Goal: Task Accomplishment & Management: Manage account settings

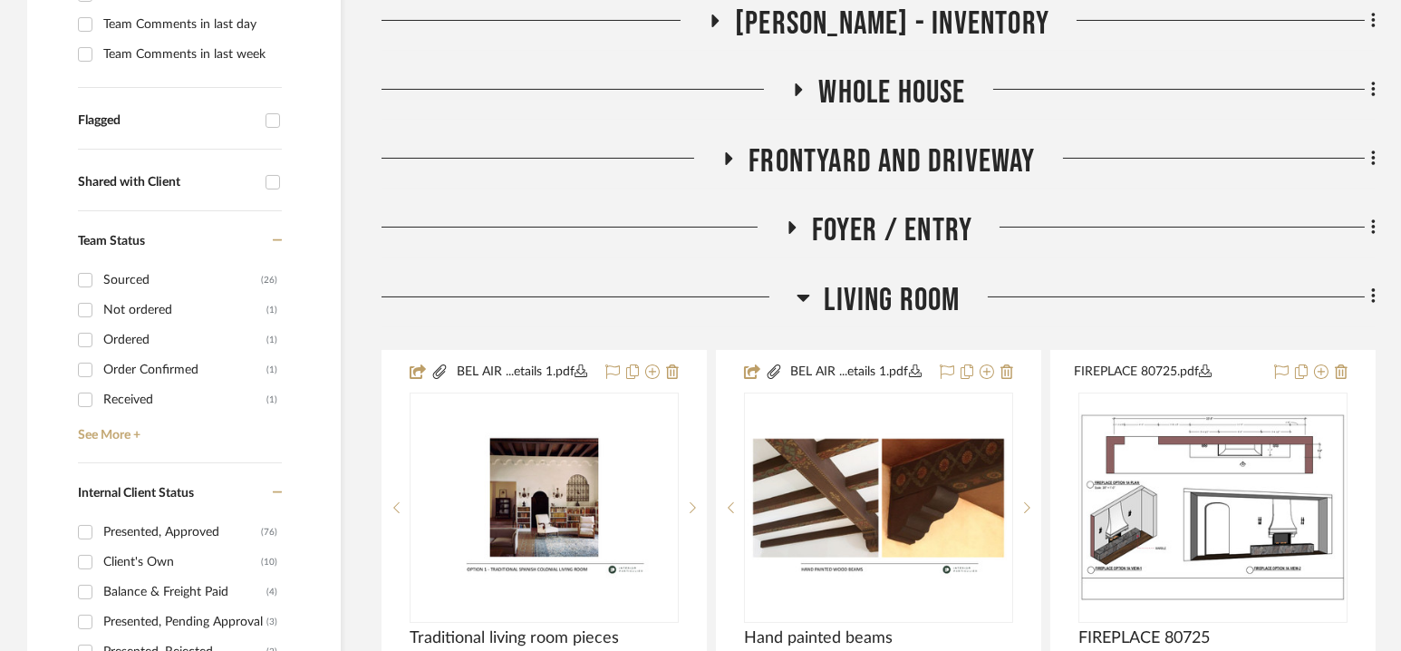
scroll to position [569, 0]
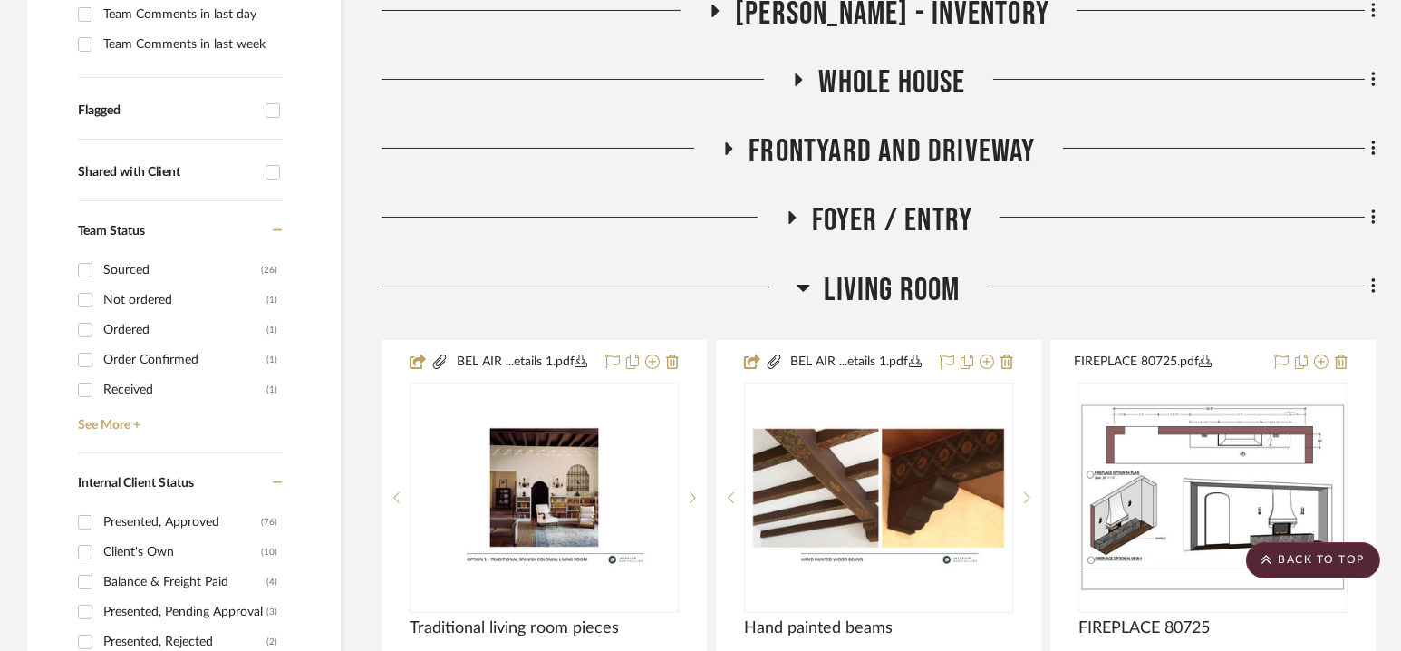
click at [890, 285] on span "Living Room" at bounding box center [892, 290] width 136 height 39
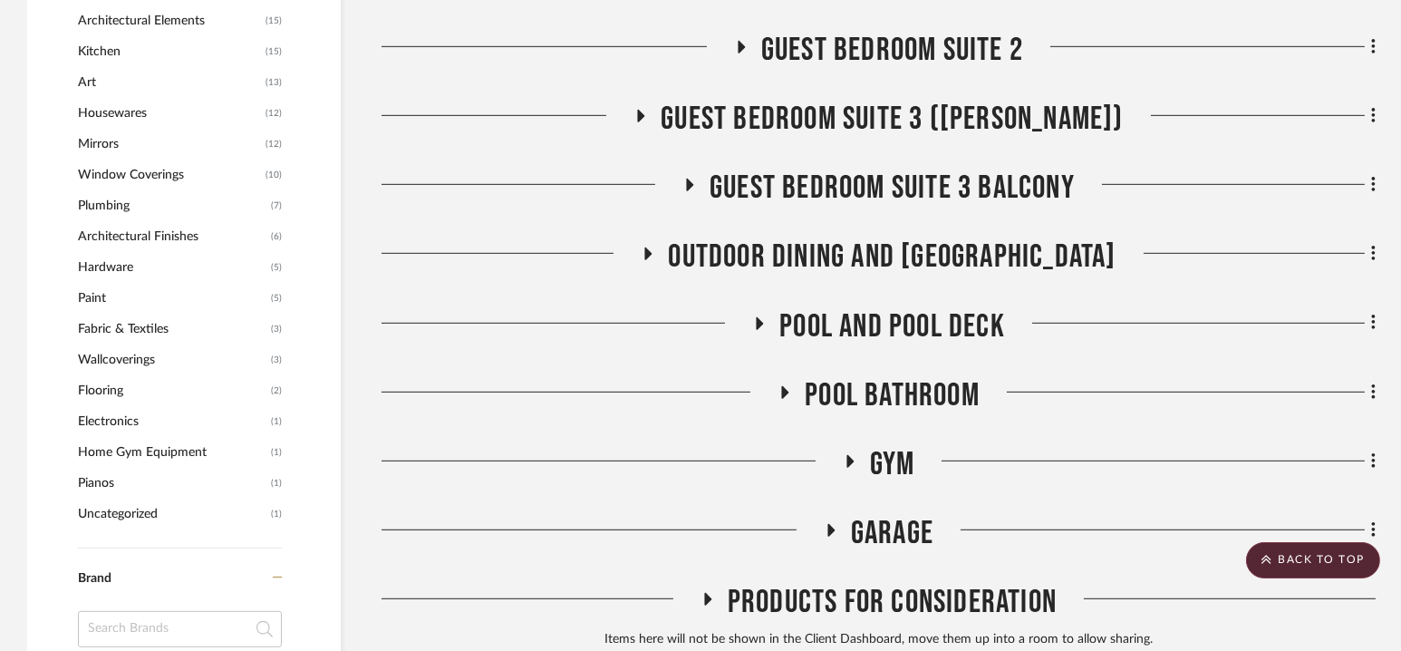
scroll to position [1981, 0]
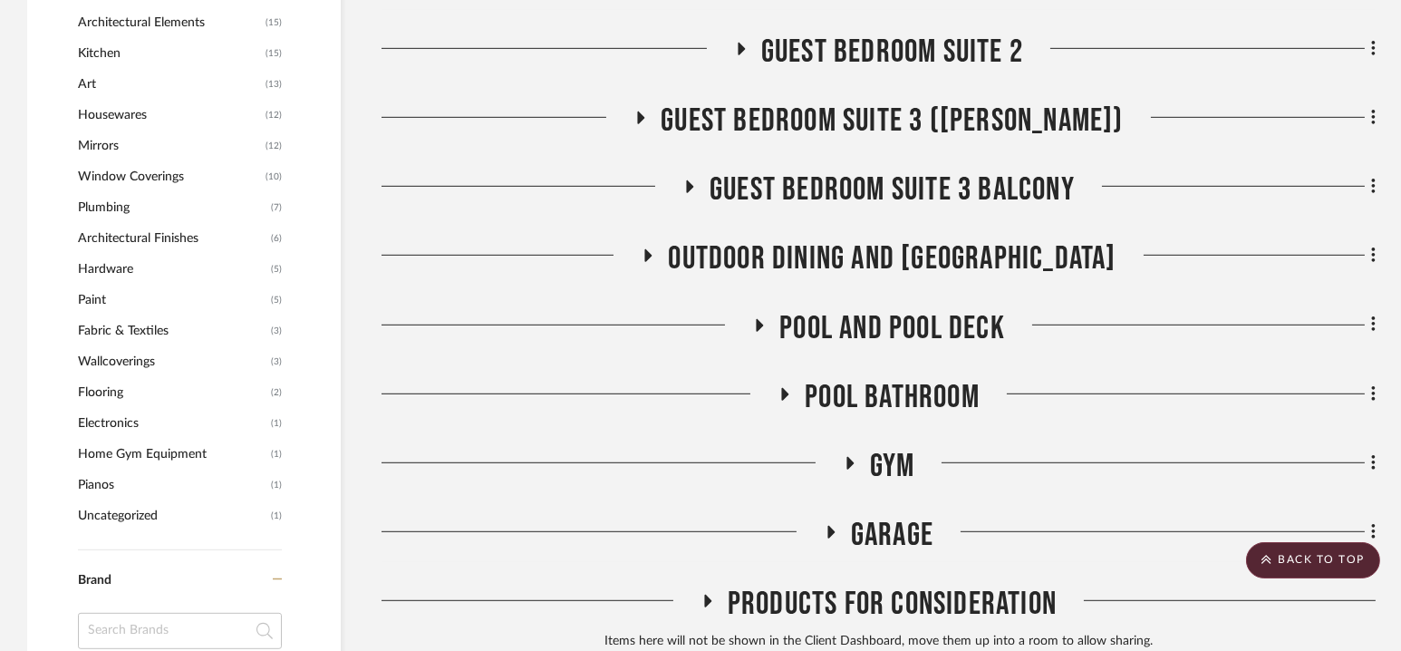
click at [892, 336] on span "Pool and Pool Deck" at bounding box center [892, 328] width 226 height 39
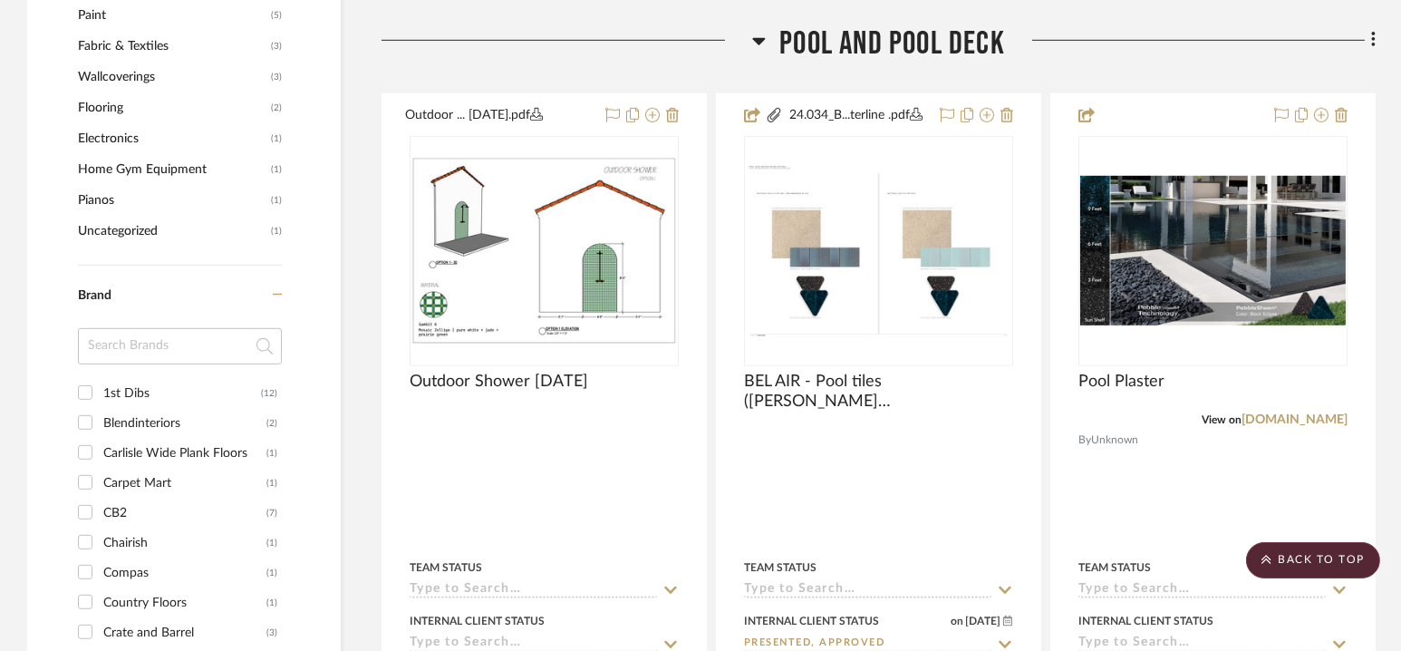
scroll to position [2267, 0]
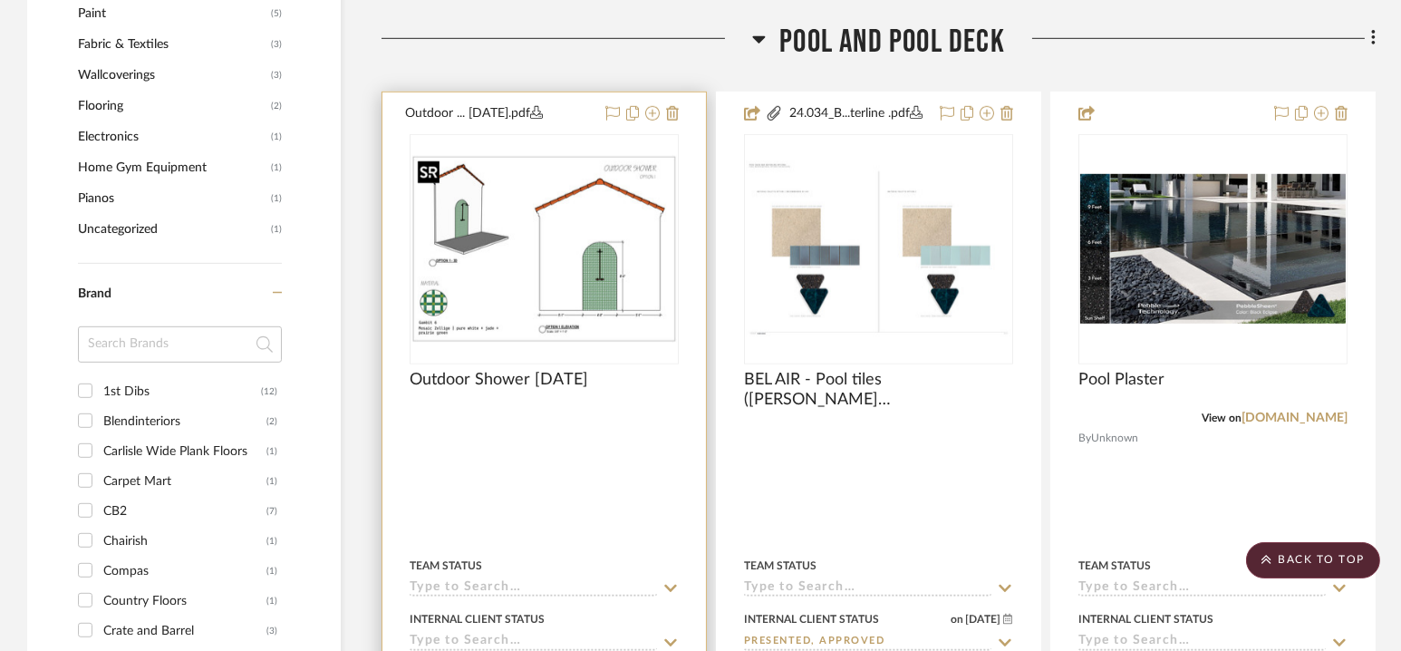
click at [0, 0] on img at bounding box center [0, 0] width 0 height 0
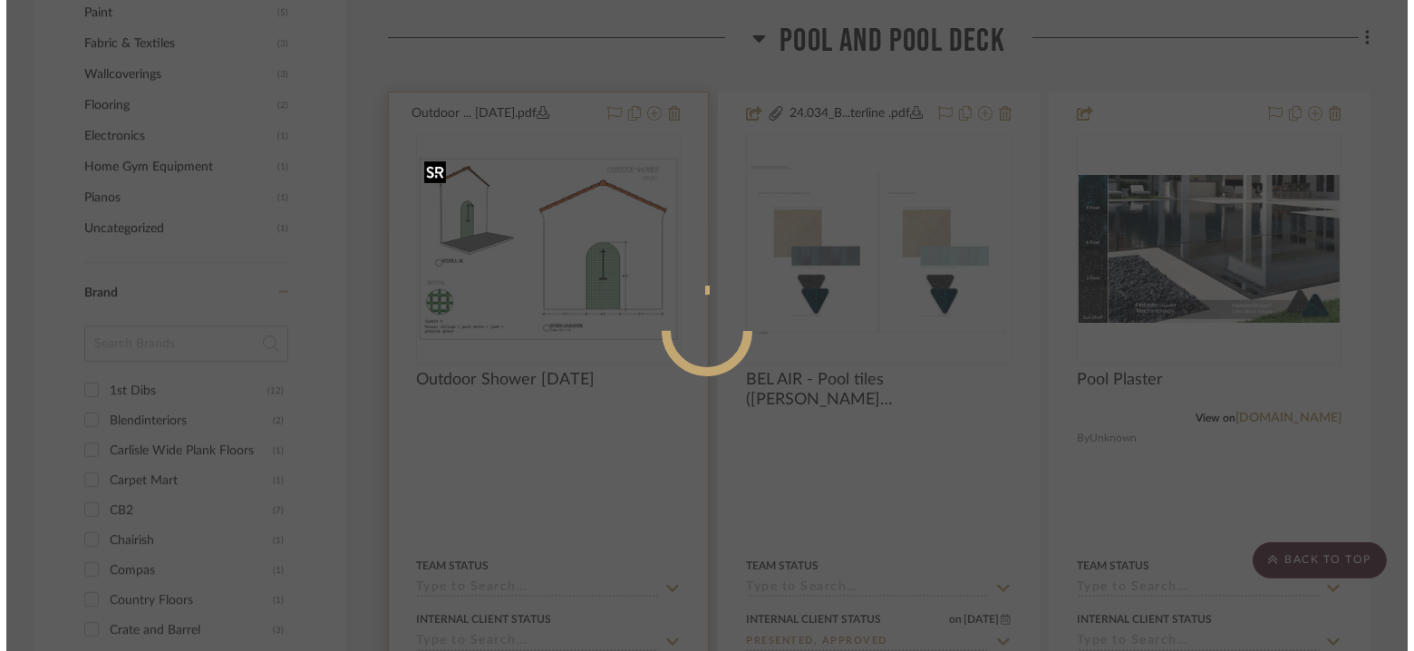
scroll to position [0, 0]
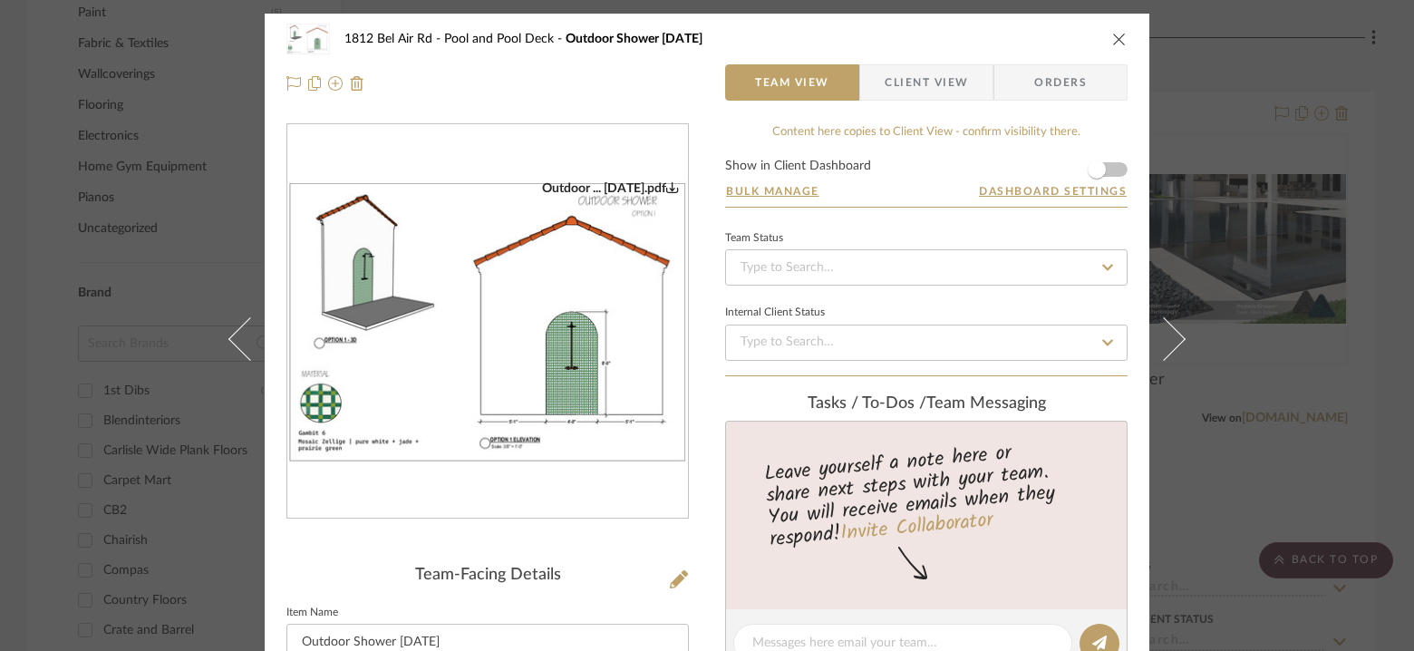
click at [582, 292] on img "0" at bounding box center [487, 321] width 401 height 283
click at [1112, 38] on icon "close" at bounding box center [1119, 39] width 14 height 14
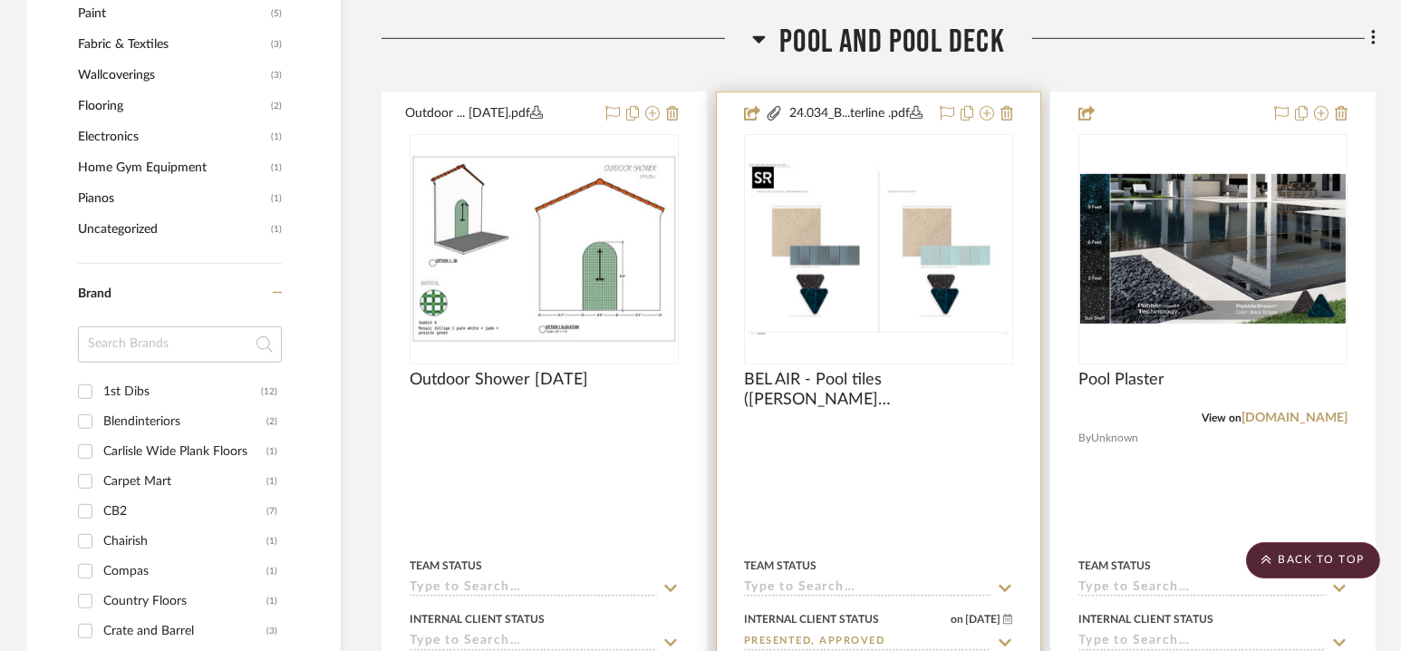
scroll to position [2171, 0]
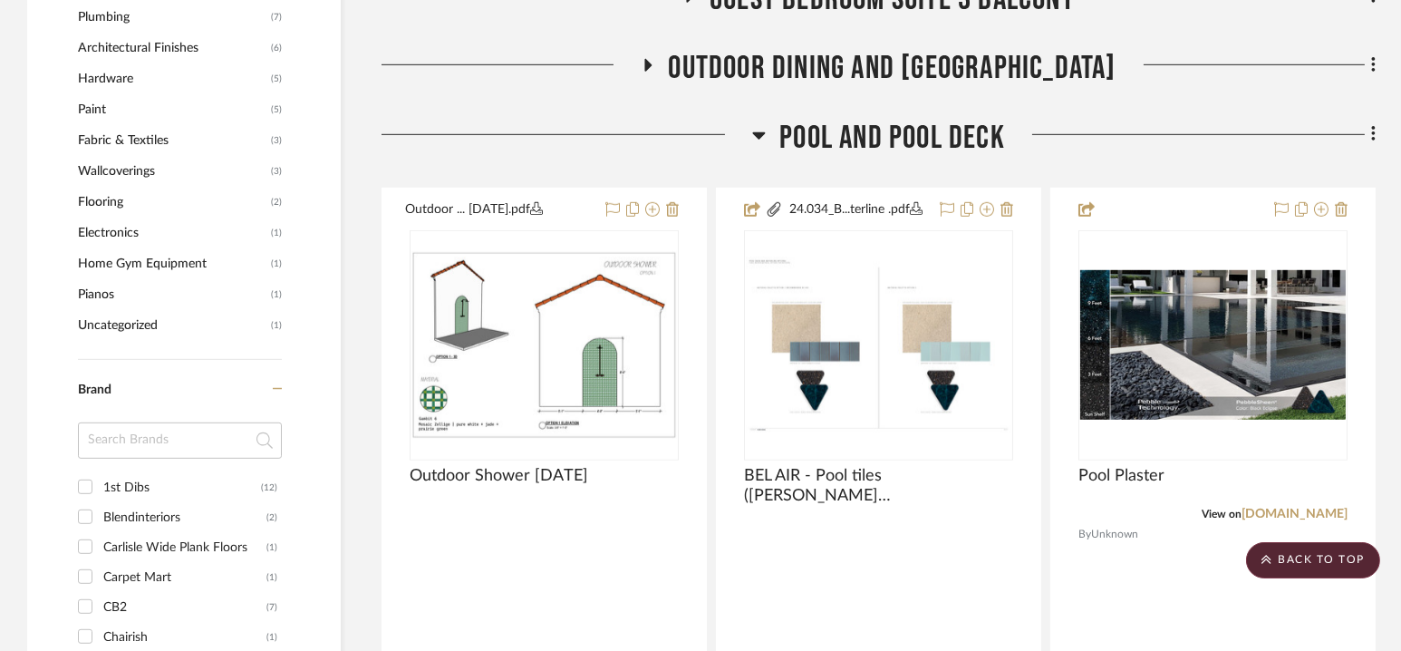
click at [881, 136] on span "Pool and Pool Deck" at bounding box center [892, 138] width 226 height 39
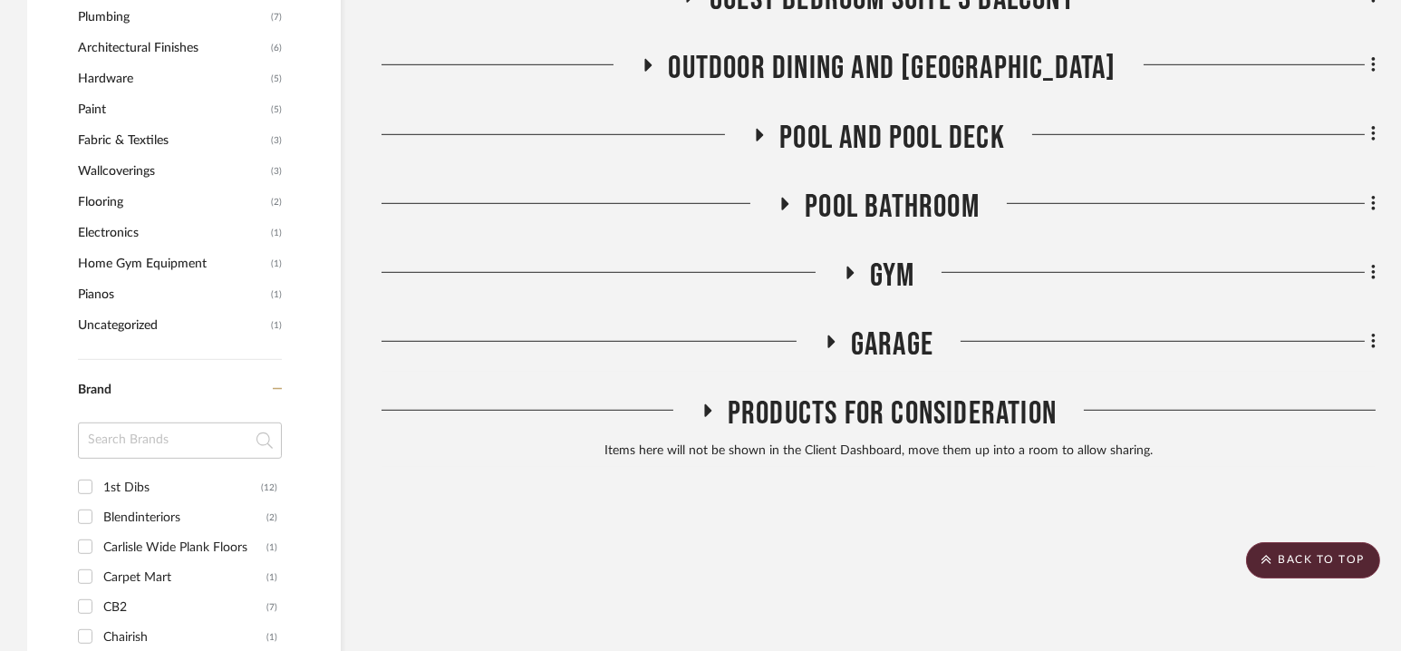
click at [883, 196] on span "Pool Bathroom" at bounding box center [892, 207] width 175 height 39
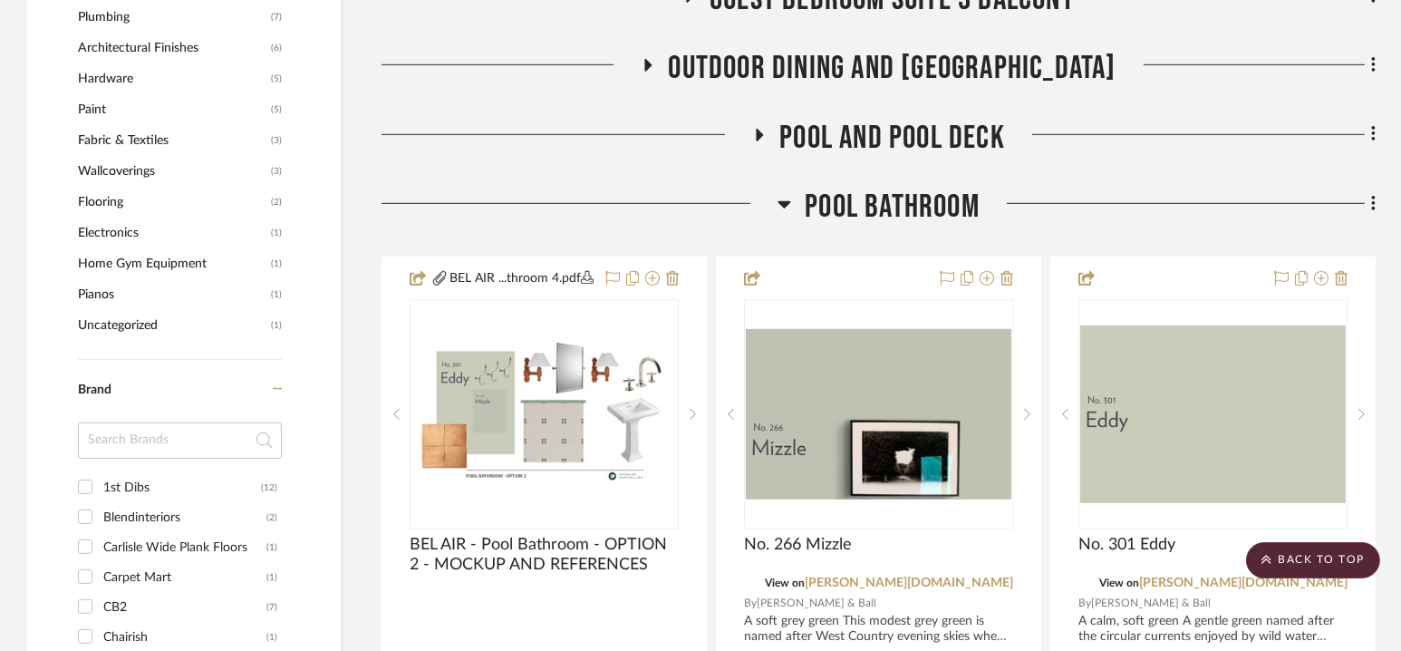
click at [883, 196] on span "Pool Bathroom" at bounding box center [892, 207] width 175 height 39
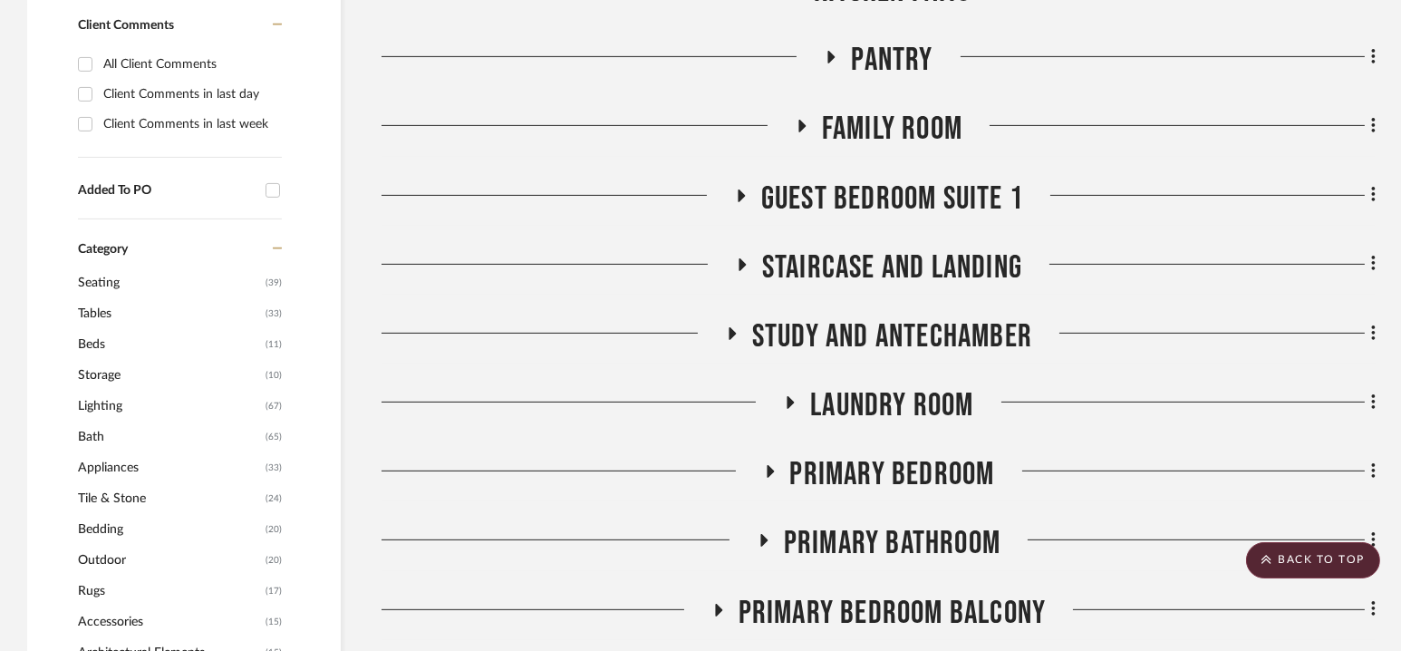
scroll to position [1354, 0]
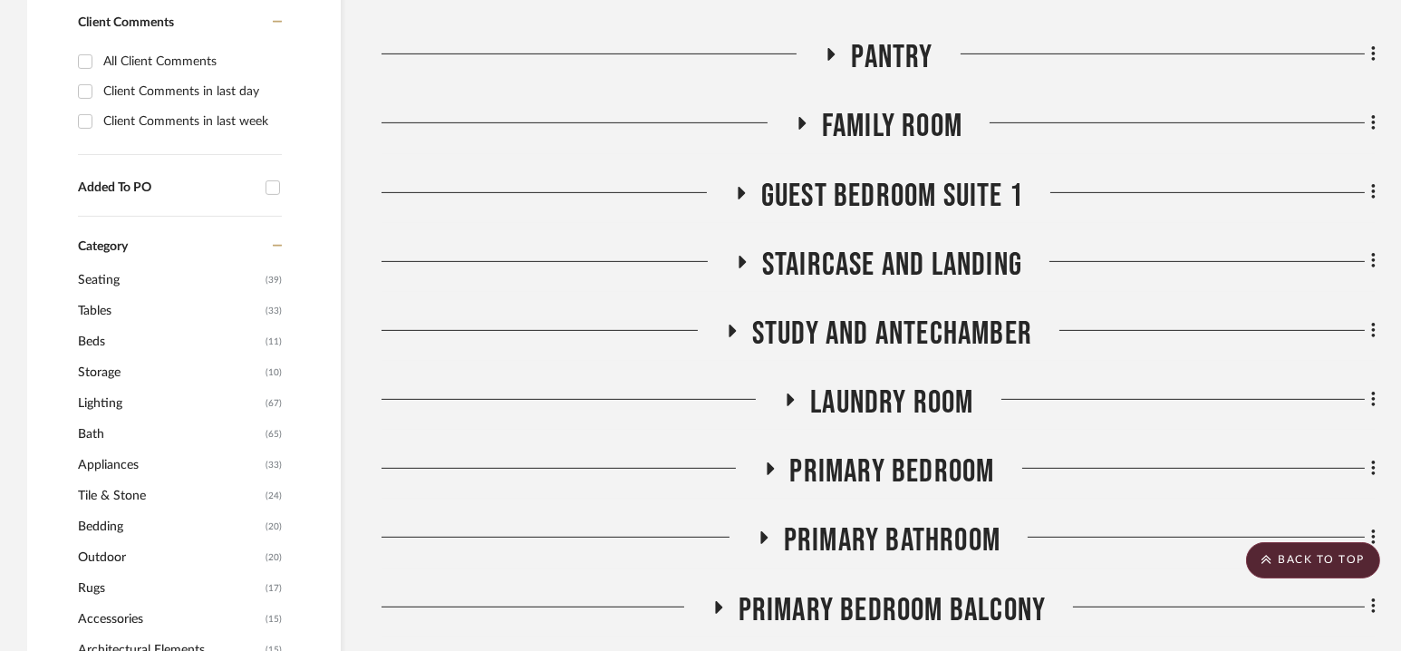
click at [894, 184] on span "Guest Bedroom Suite 1" at bounding box center [892, 196] width 262 height 39
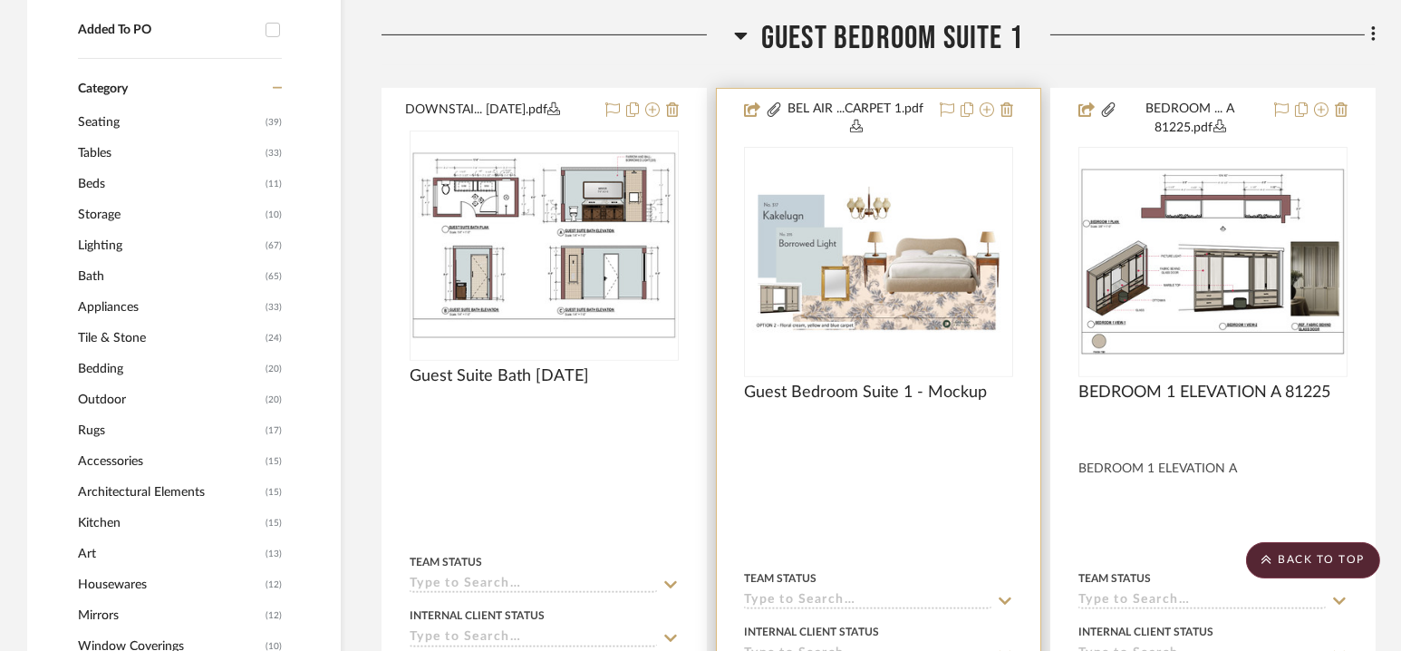
scroll to position [1517, 0]
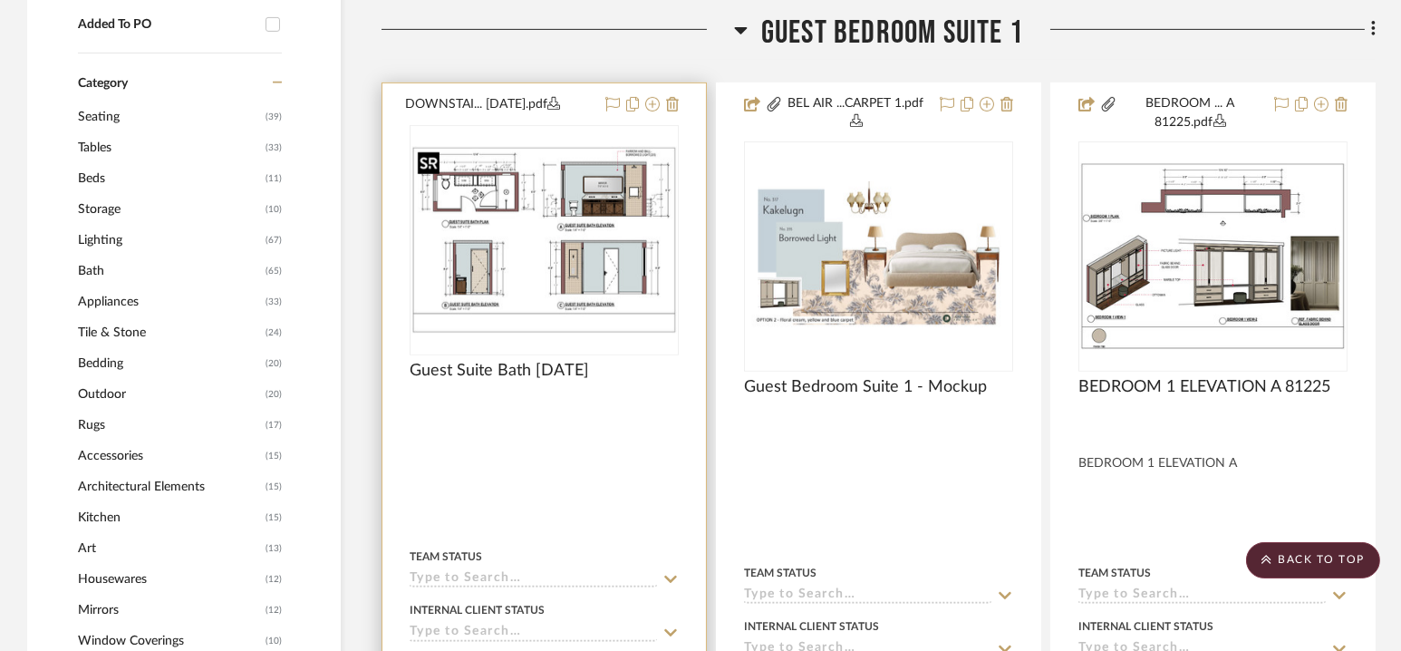
click at [563, 252] on img "0" at bounding box center [544, 240] width 266 height 188
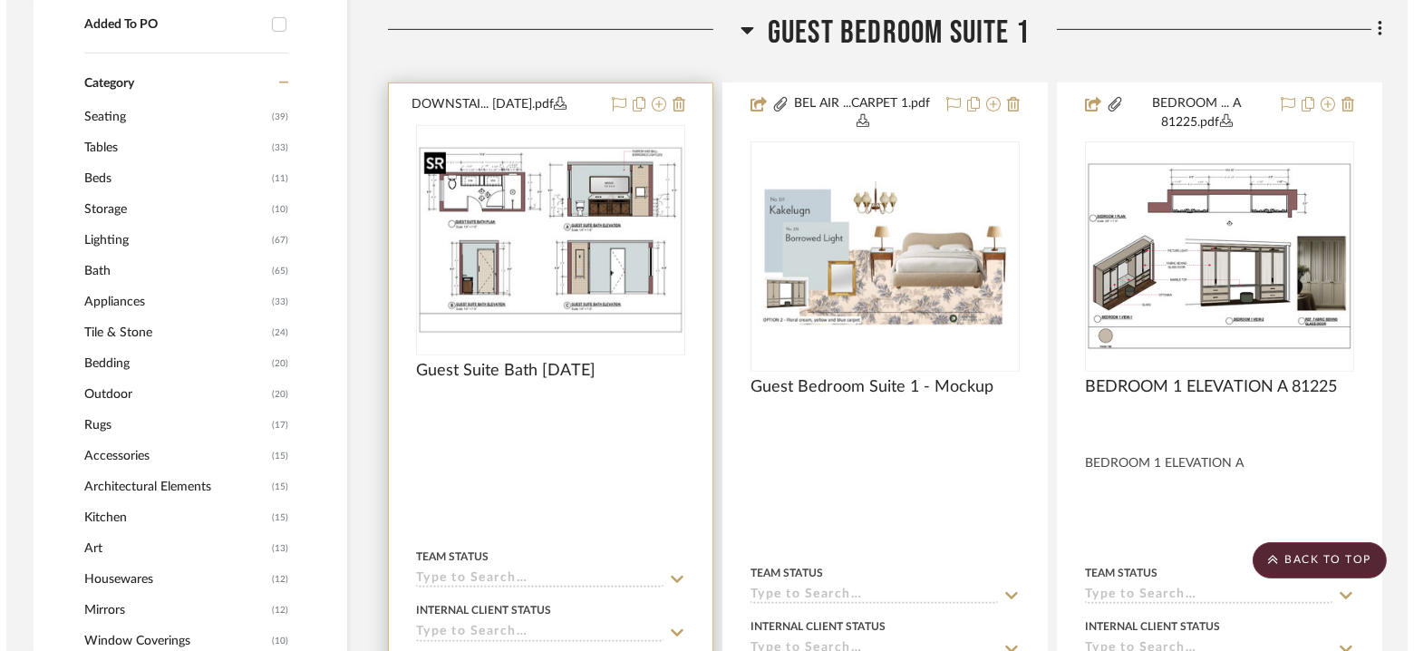
scroll to position [0, 0]
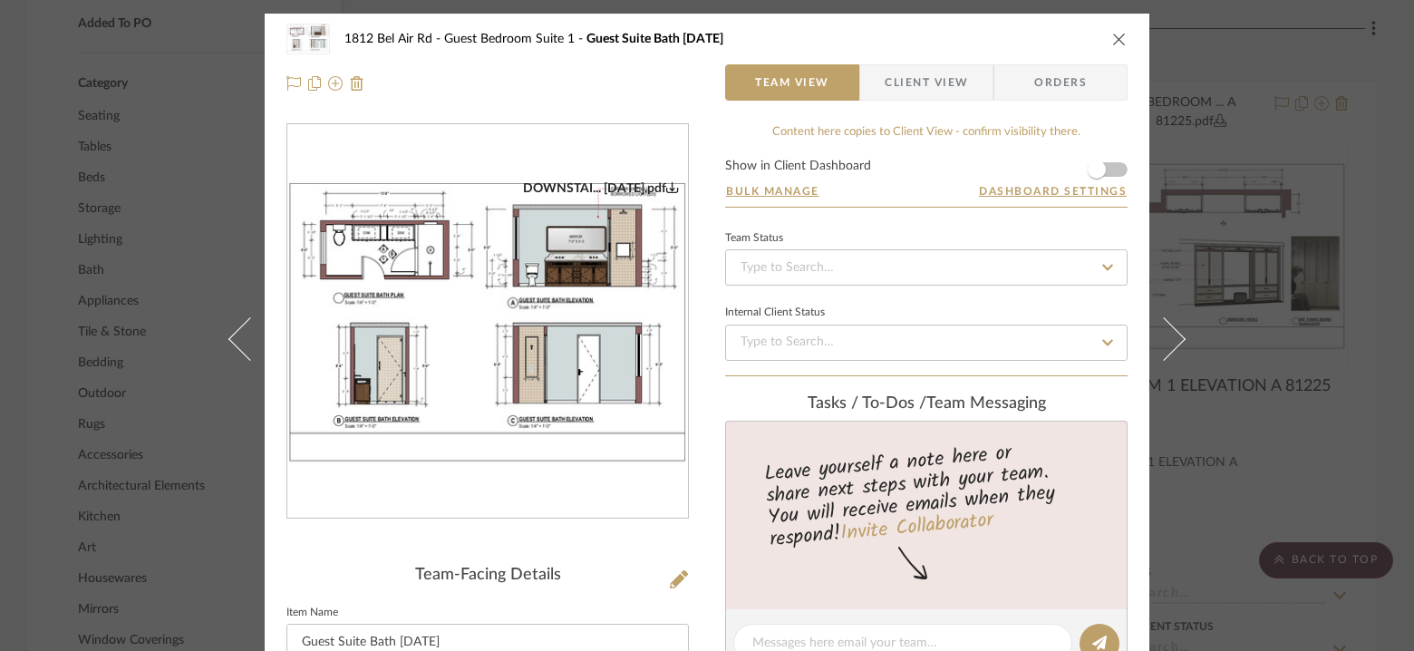
click at [604, 275] on img "0" at bounding box center [487, 321] width 401 height 283
click at [1114, 43] on icon "close" at bounding box center [1119, 39] width 14 height 14
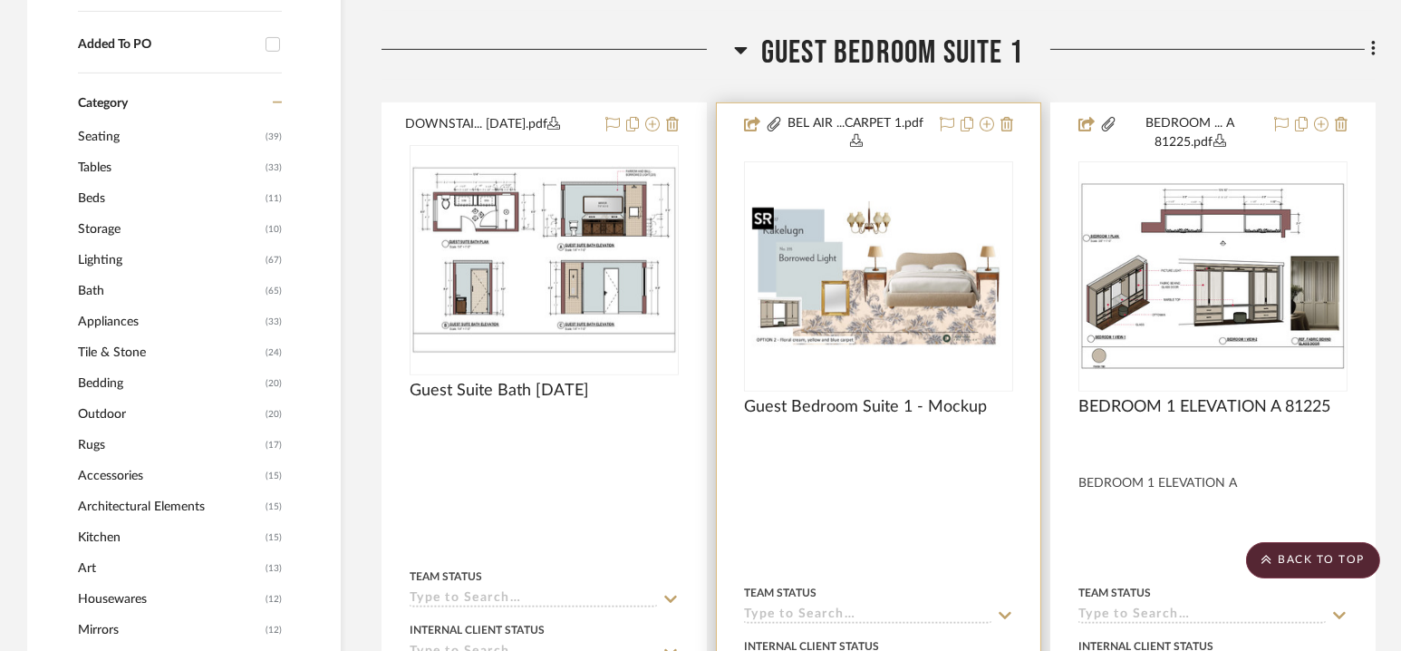
scroll to position [1473, 0]
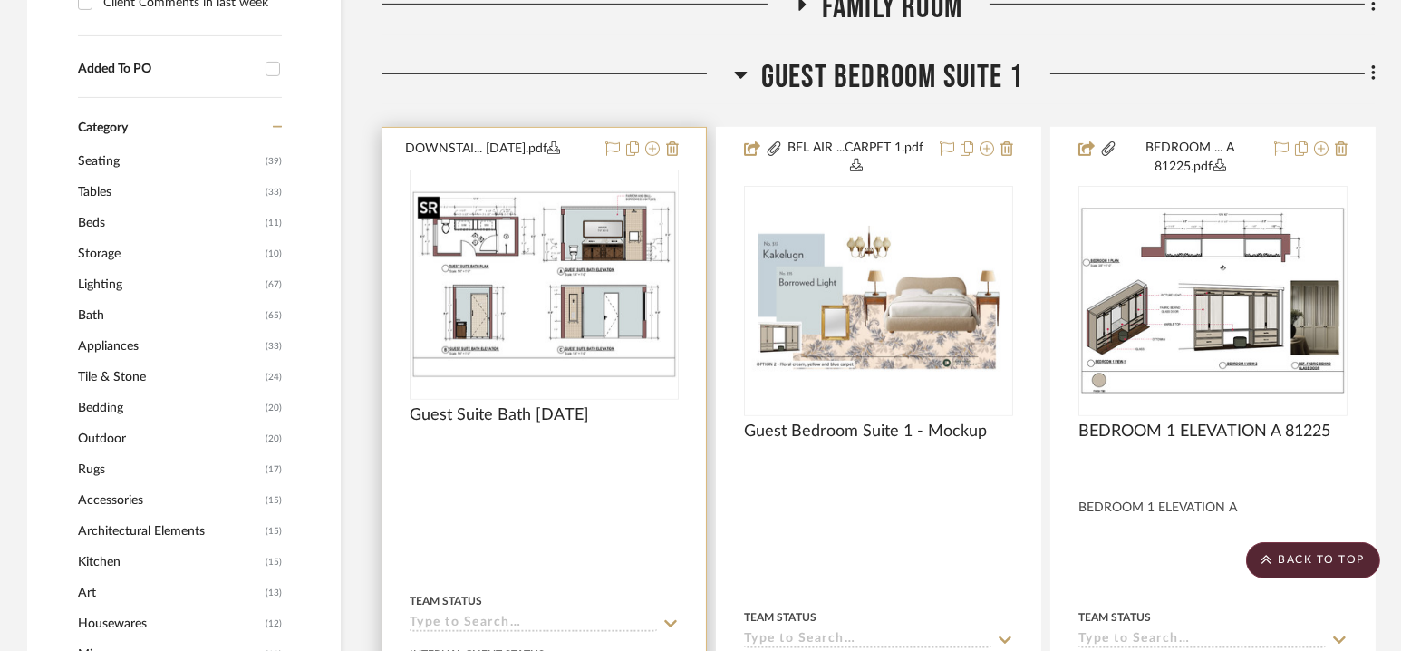
click at [602, 256] on img "0" at bounding box center [544, 284] width 266 height 188
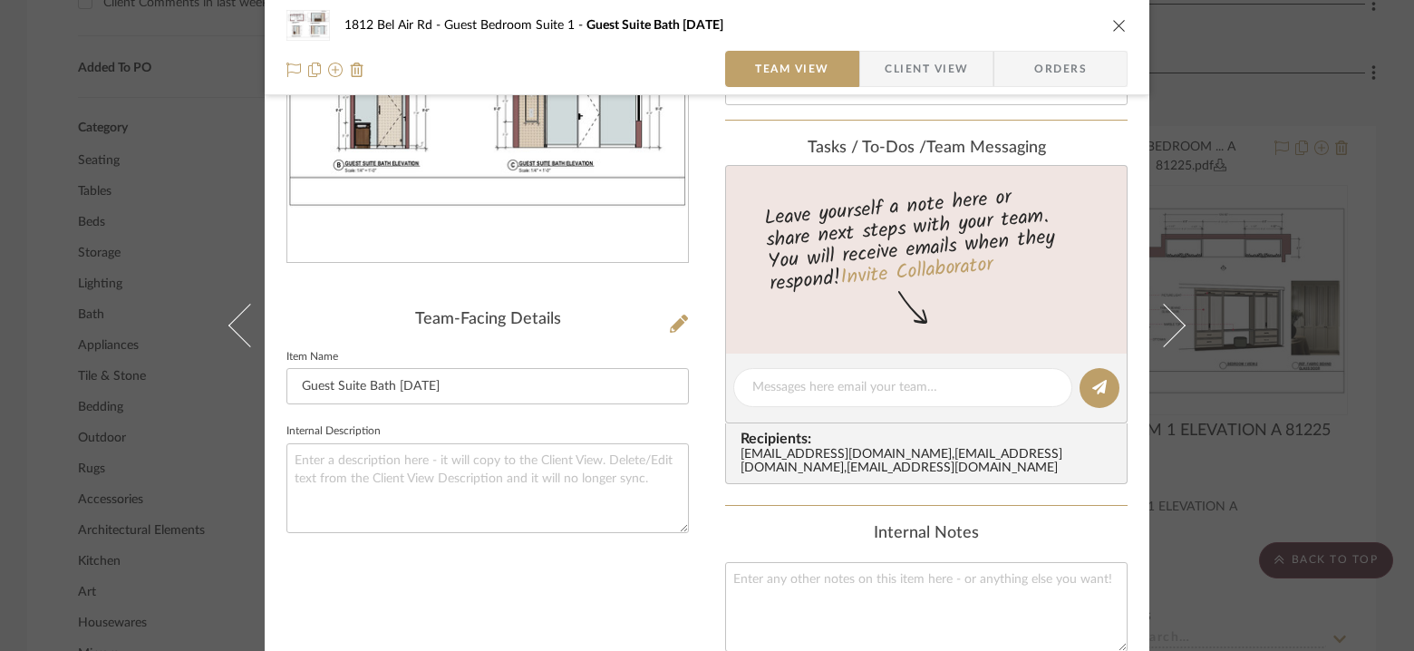
scroll to position [0, 0]
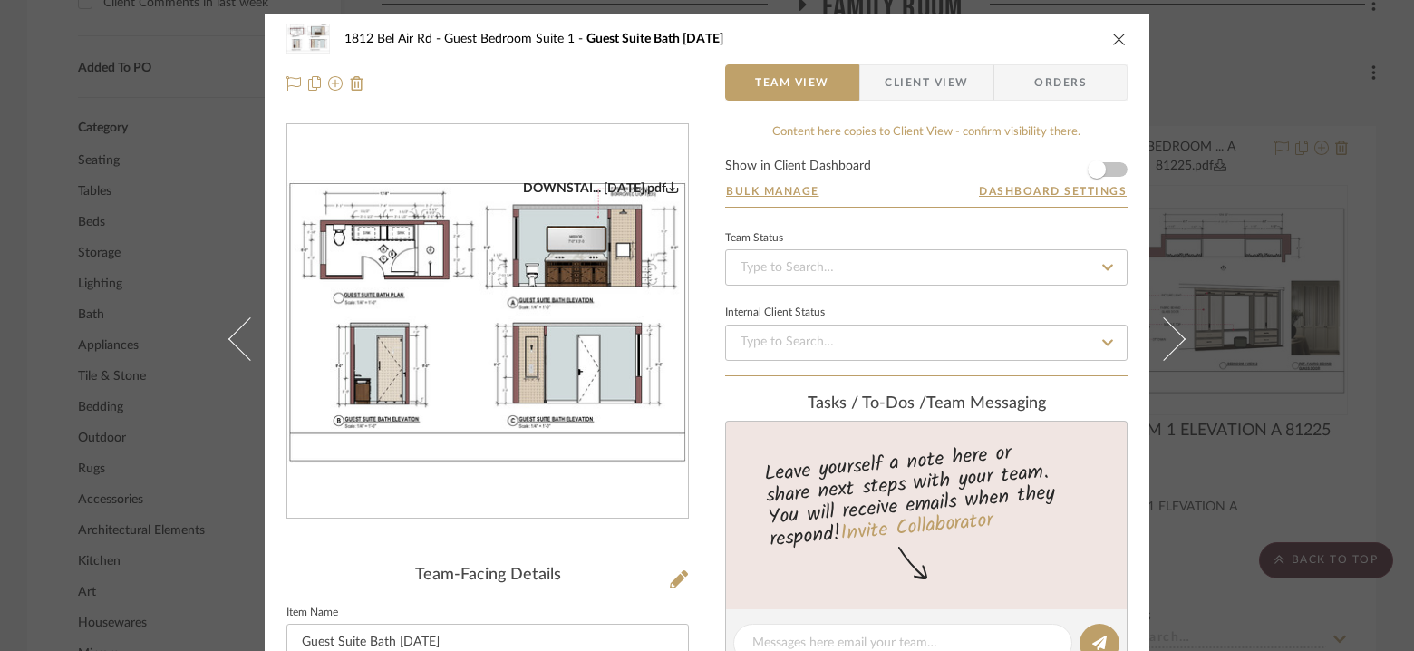
click at [942, 87] on span "Client View" at bounding box center [925, 82] width 83 height 36
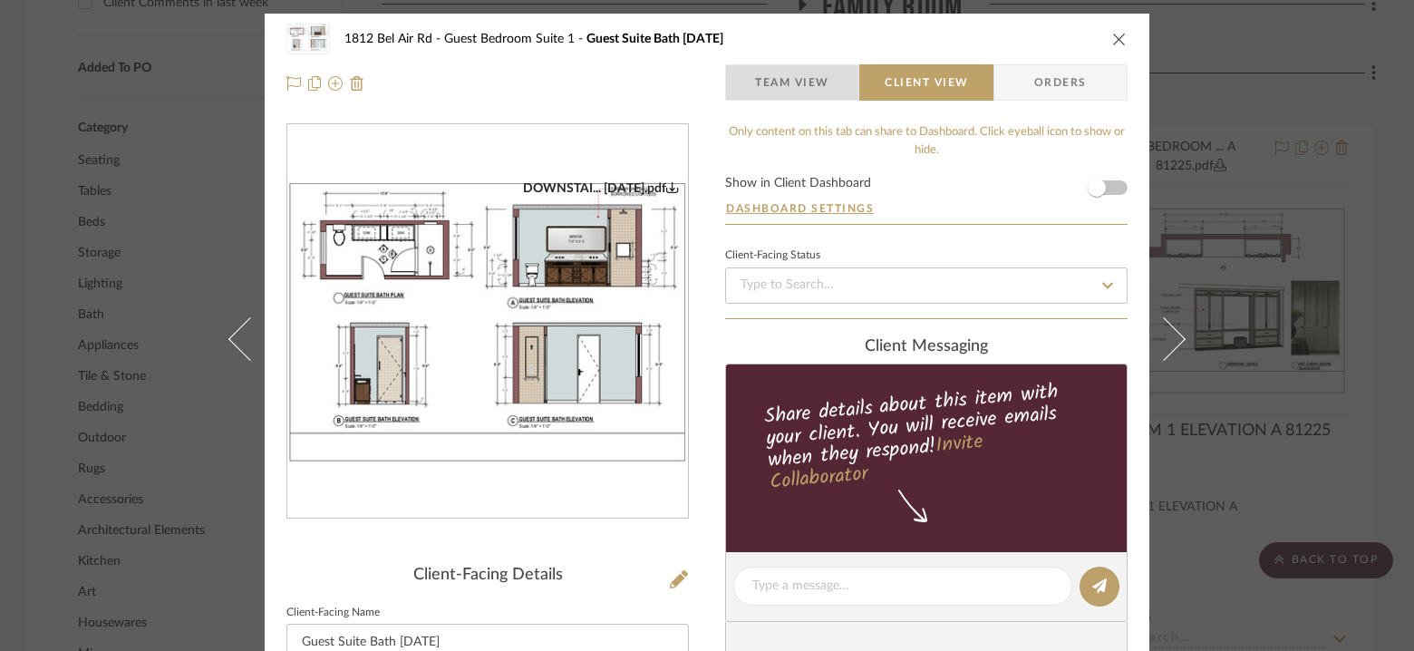
click at [785, 97] on span "Team View" at bounding box center [792, 82] width 74 height 36
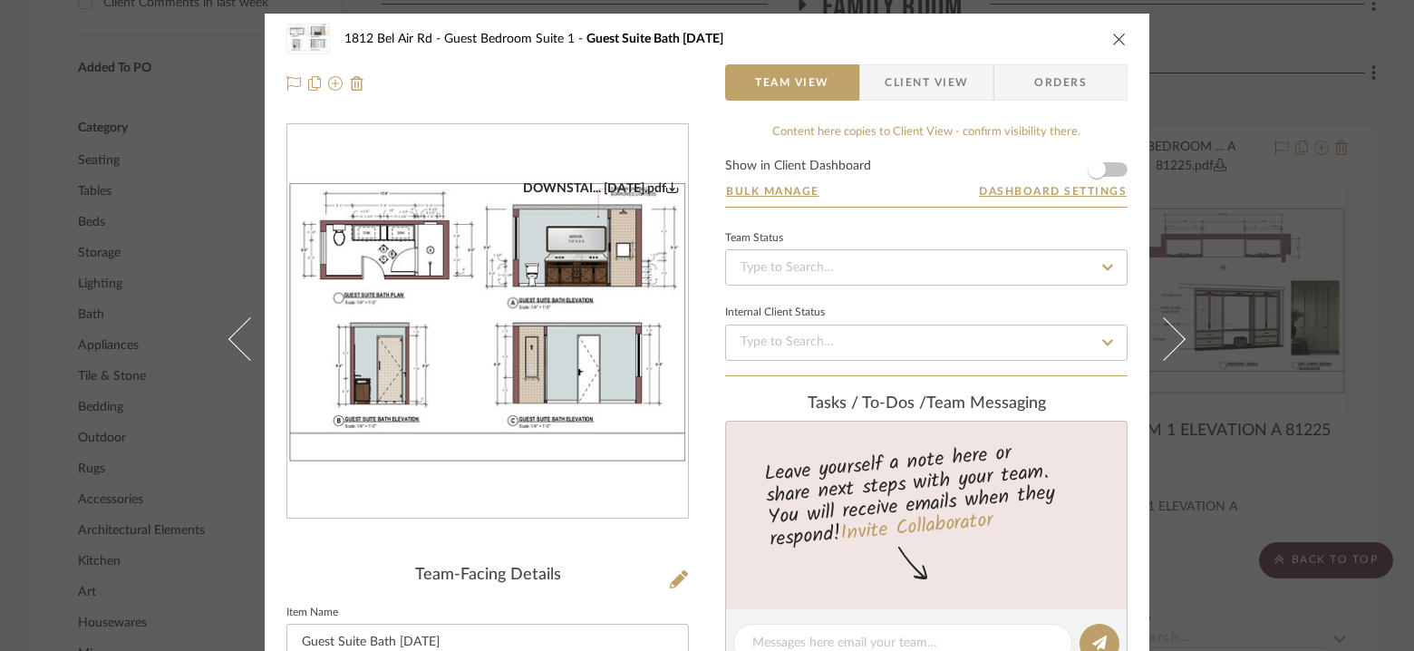
click at [1065, 85] on span "Orders" at bounding box center [1060, 82] width 92 height 36
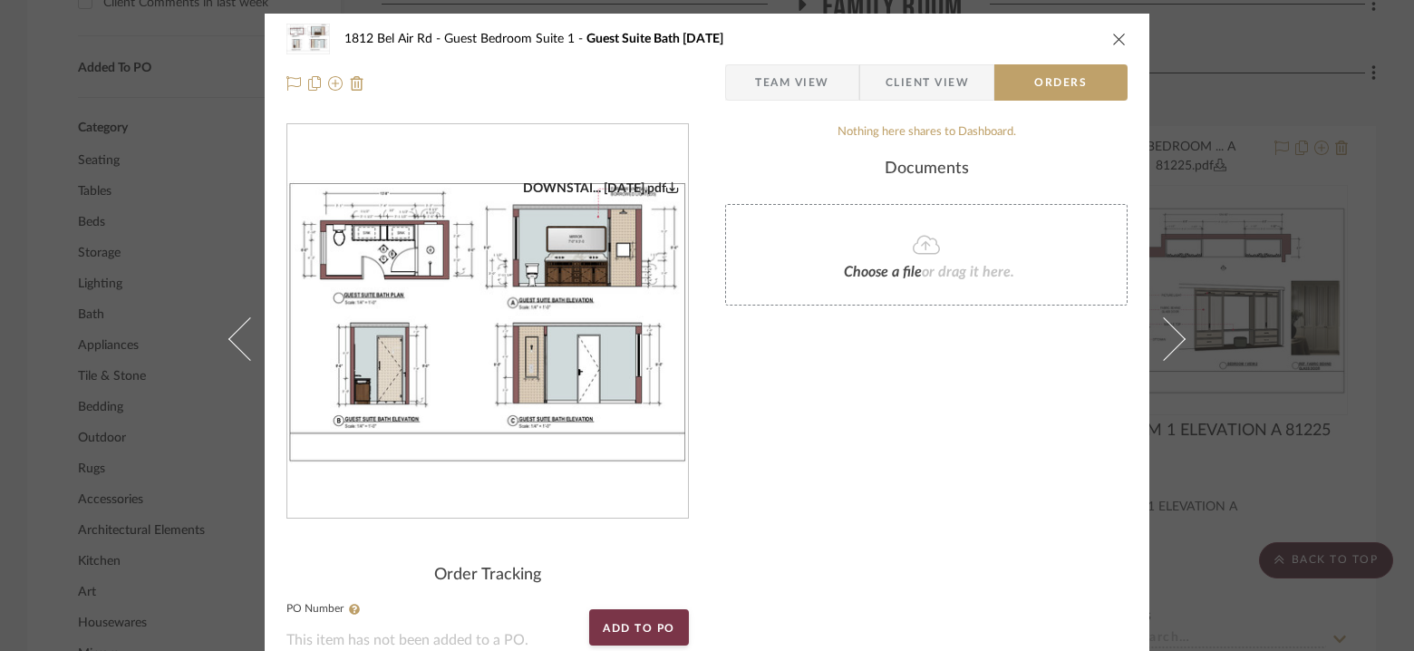
click at [906, 88] on span "Client View" at bounding box center [926, 82] width 83 height 36
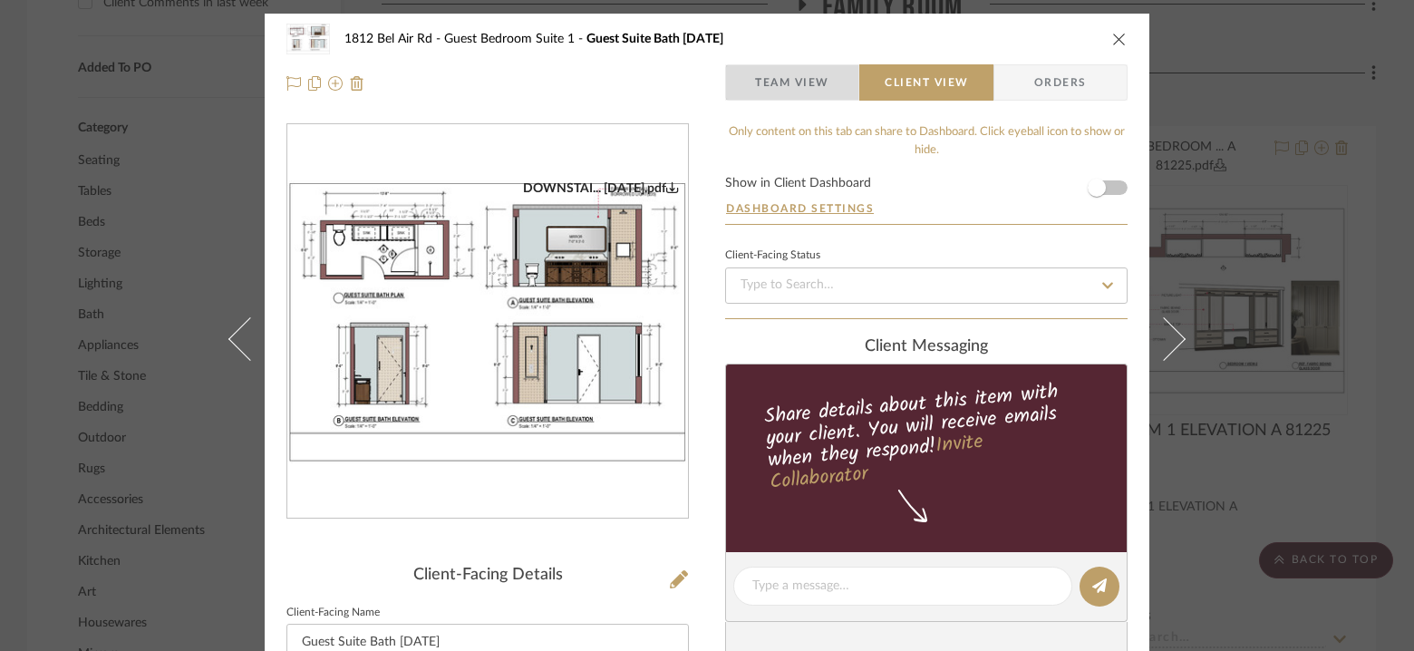
click at [761, 86] on span "Team View" at bounding box center [792, 82] width 74 height 36
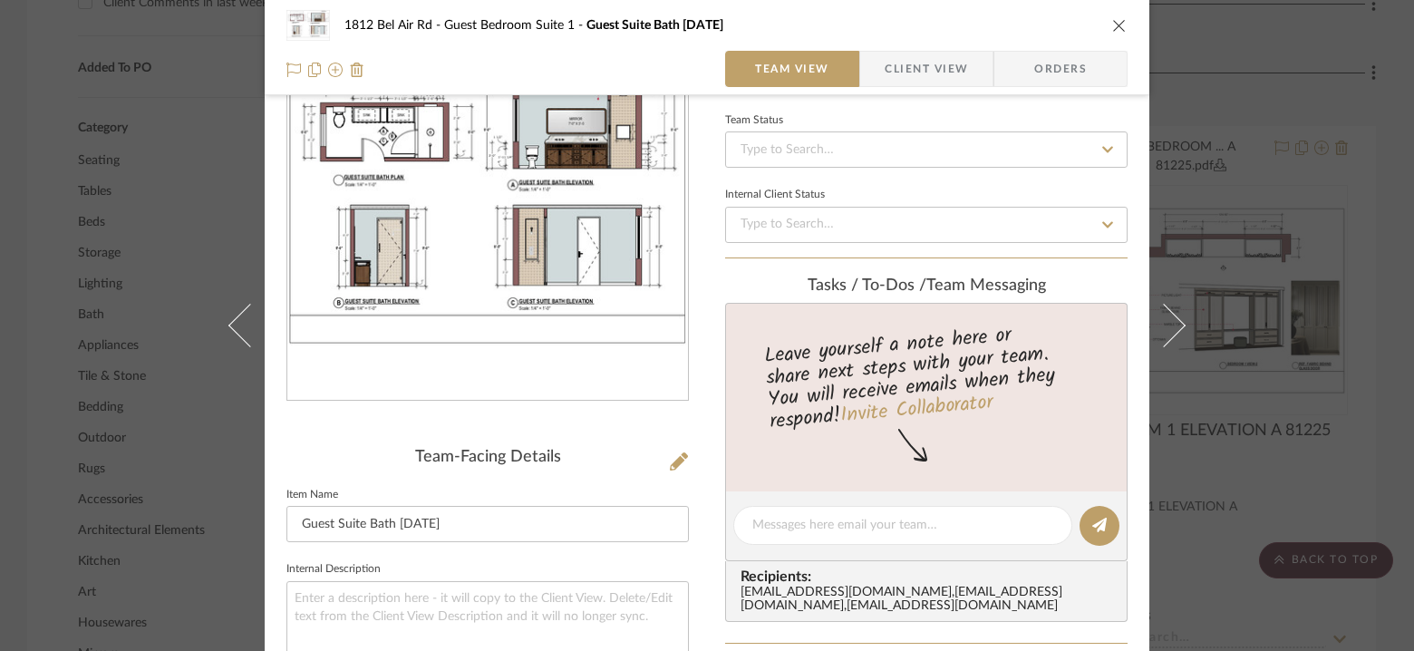
scroll to position [122, 0]
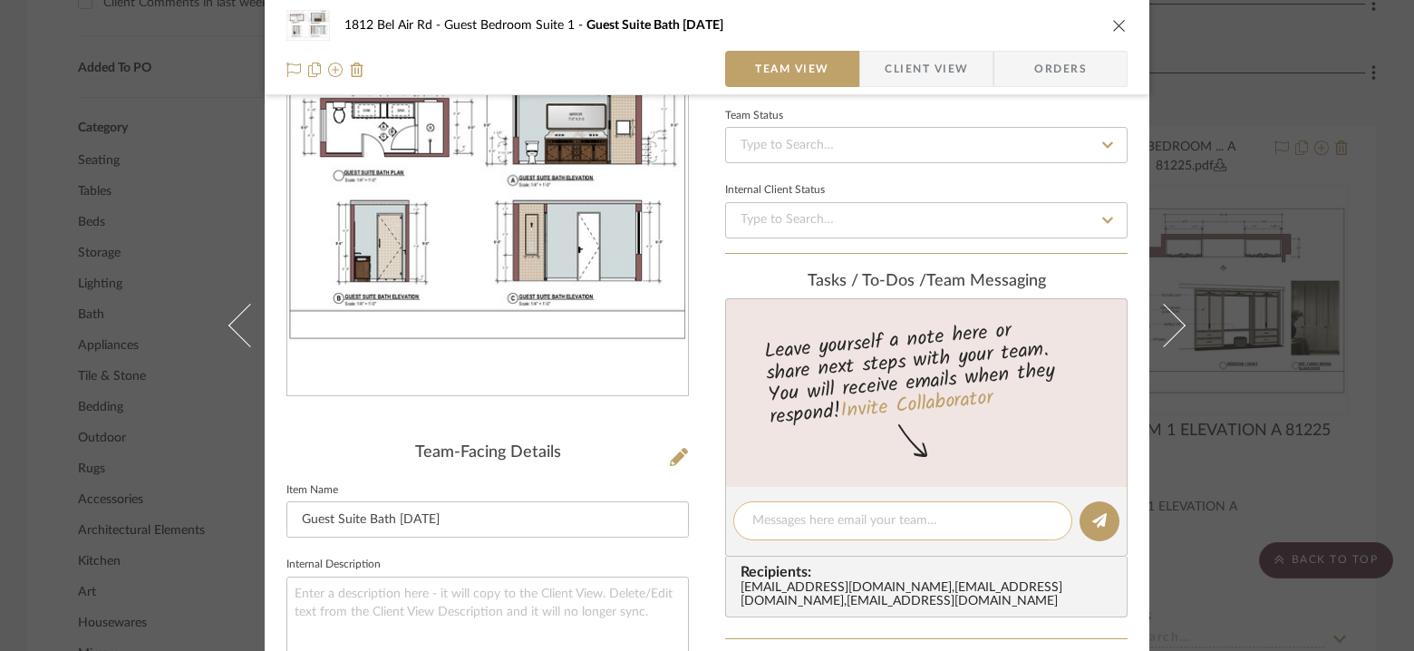
click at [846, 519] on textarea at bounding box center [902, 520] width 301 height 19
type textarea "Daniyal- I dont see the updates here."
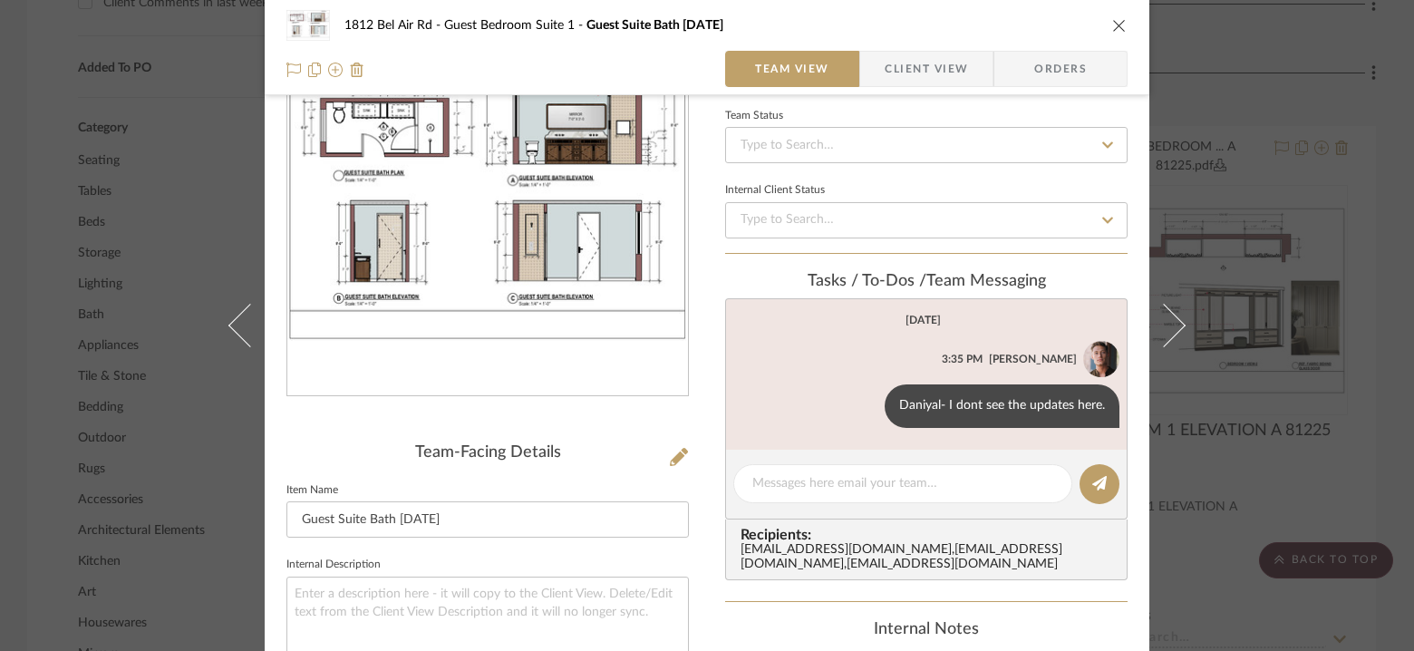
click at [1112, 23] on icon "close" at bounding box center [1119, 25] width 14 height 14
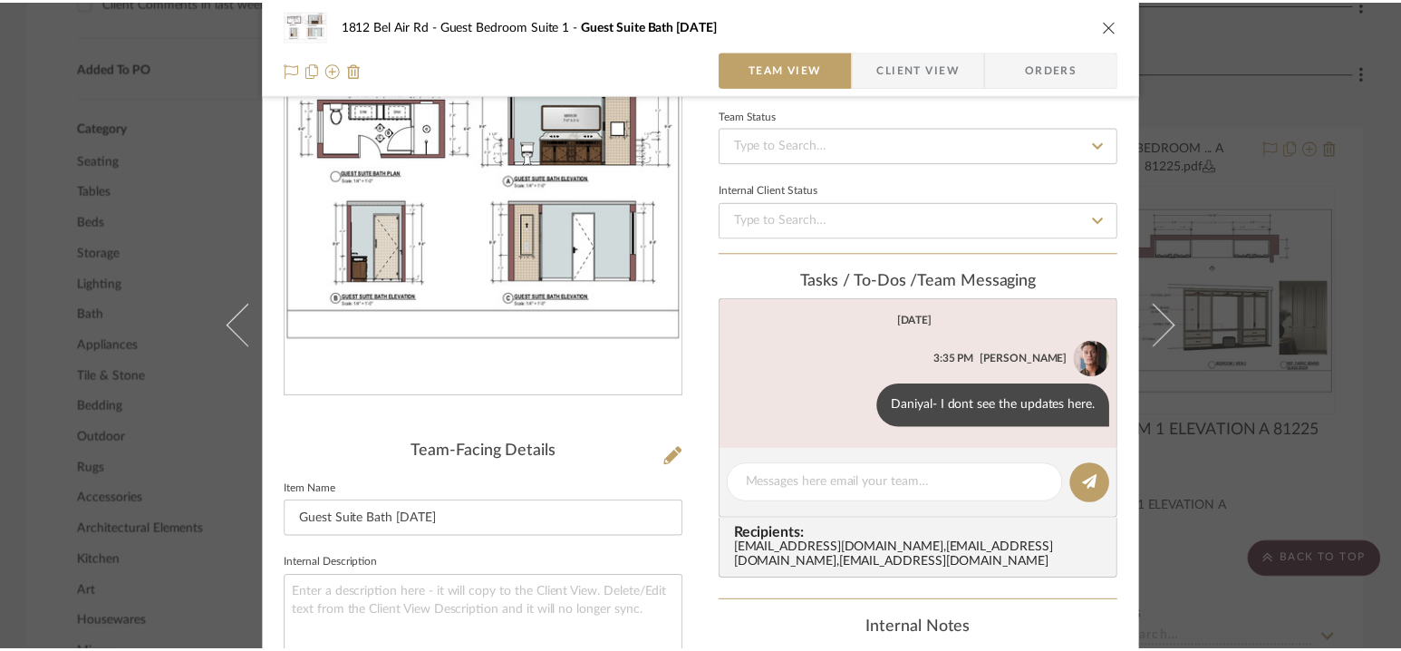
scroll to position [1473, 0]
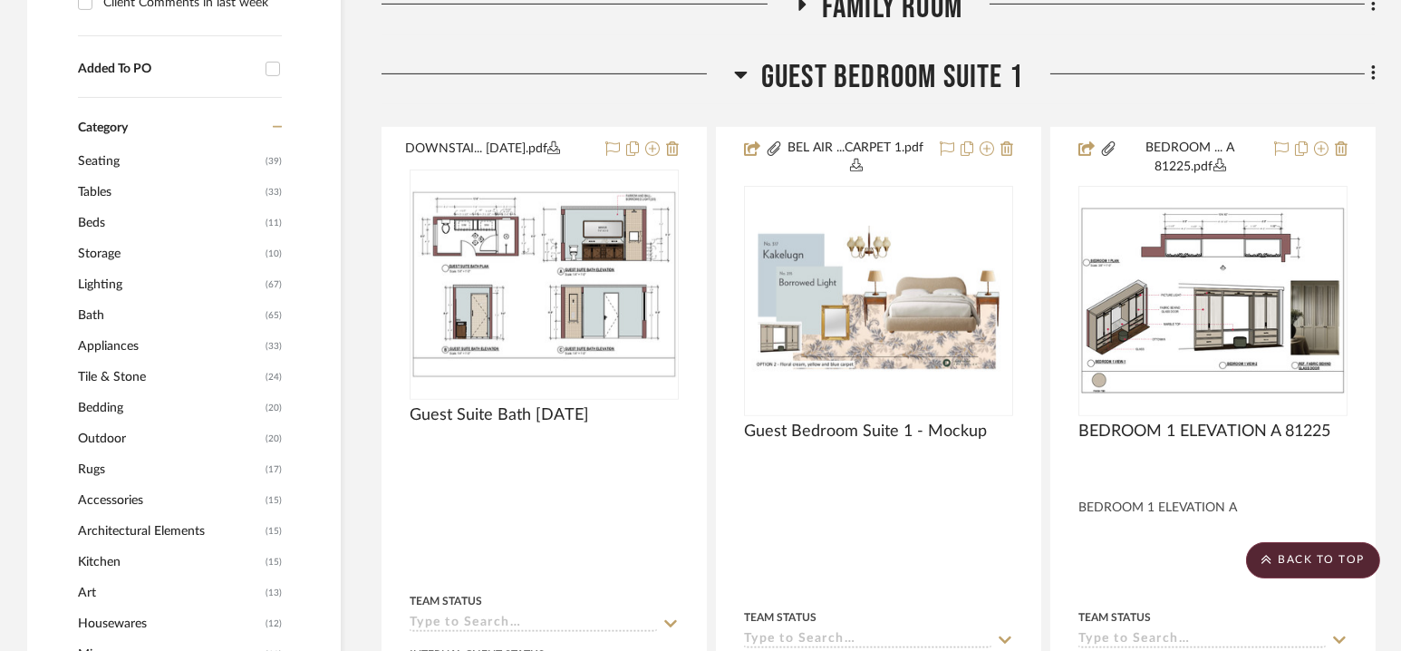
click at [885, 80] on span "Guest Bedroom Suite 1" at bounding box center [892, 77] width 262 height 39
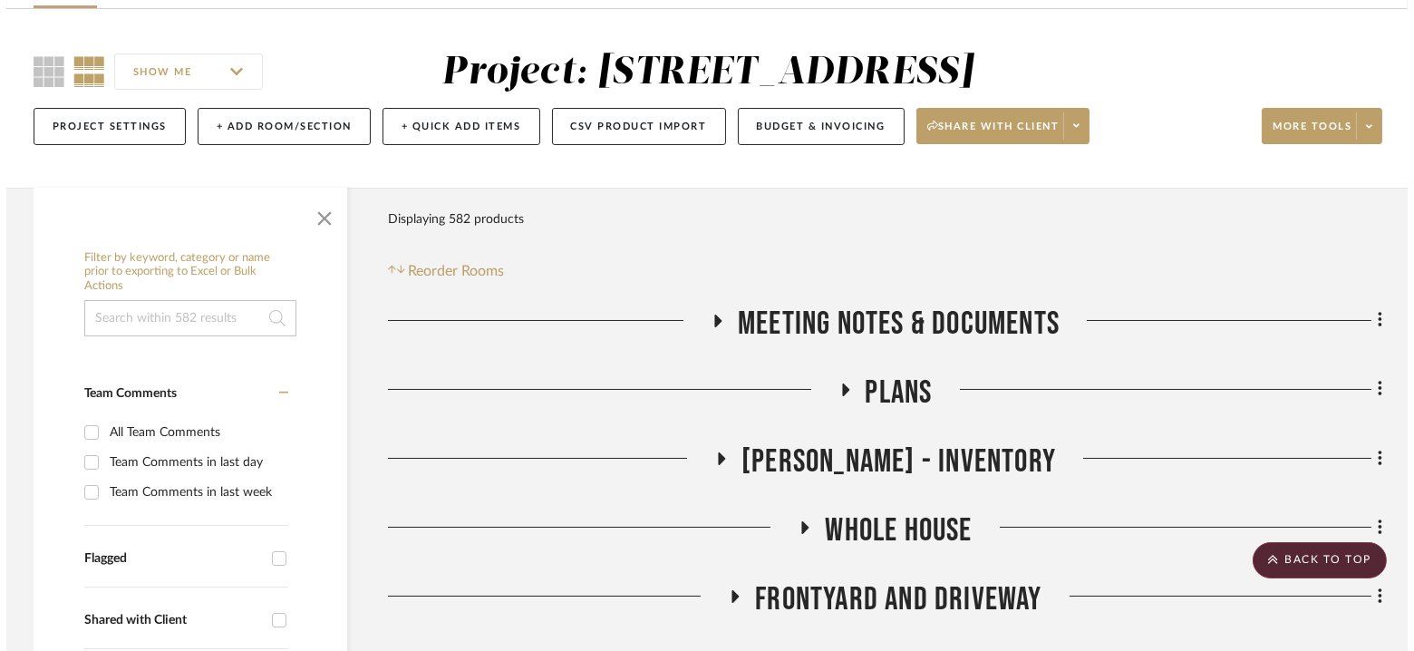
scroll to position [0, 0]
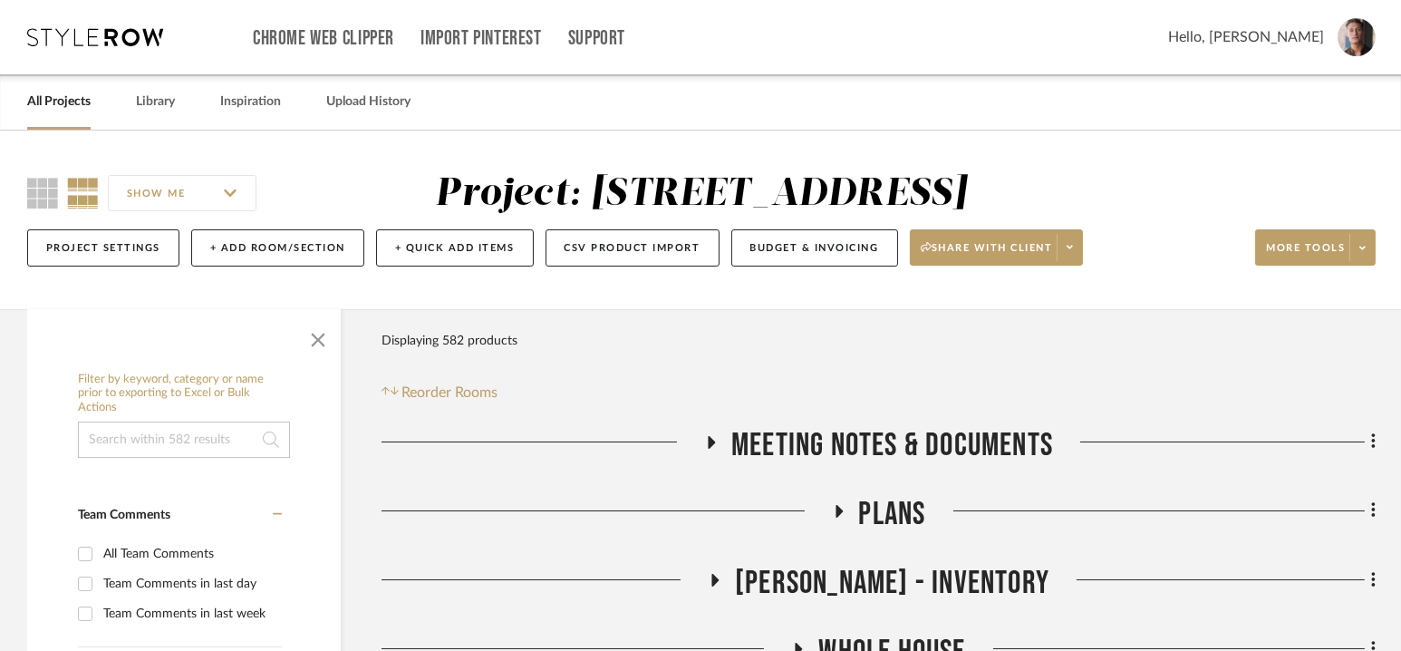
click at [1294, 37] on span "Hello, [PERSON_NAME]" at bounding box center [1246, 37] width 156 height 22
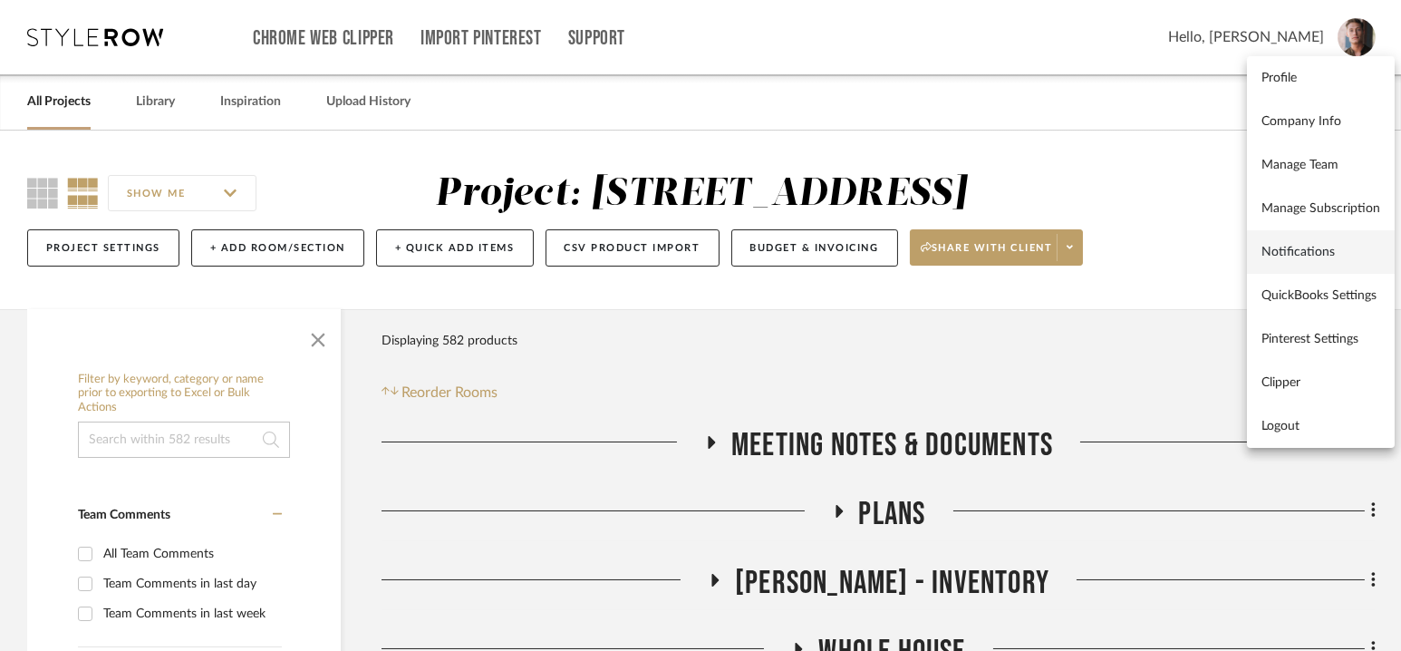
click at [1310, 255] on span "Notifications" at bounding box center [1320, 251] width 119 height 15
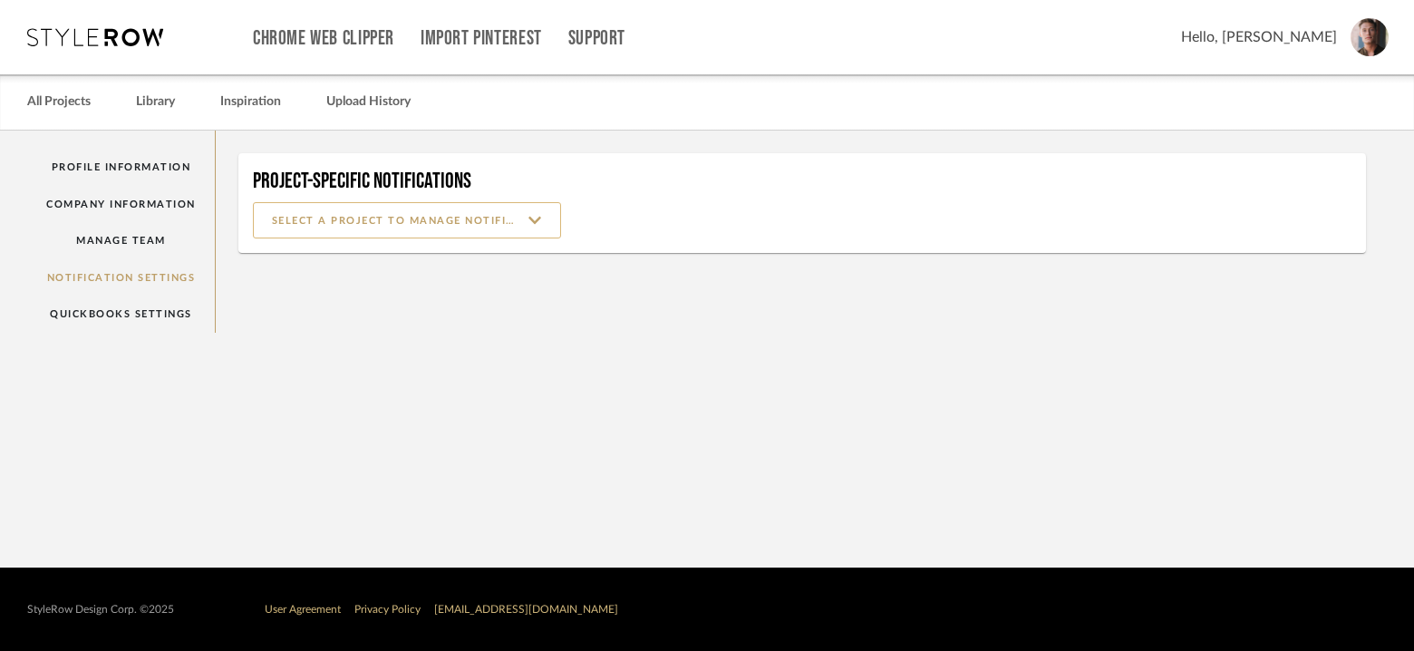
click at [348, 215] on input at bounding box center [407, 220] width 308 height 36
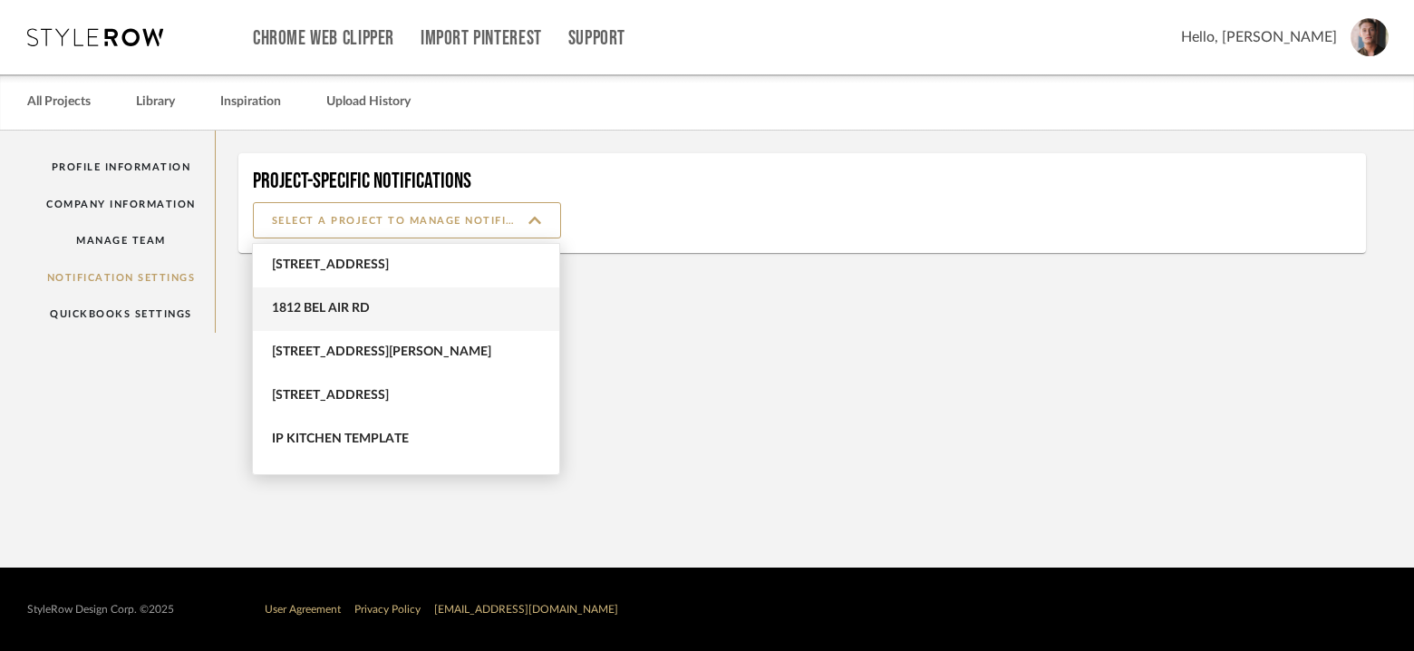
click at [380, 317] on span "1812 Bel Air Rd" at bounding box center [406, 308] width 306 height 43
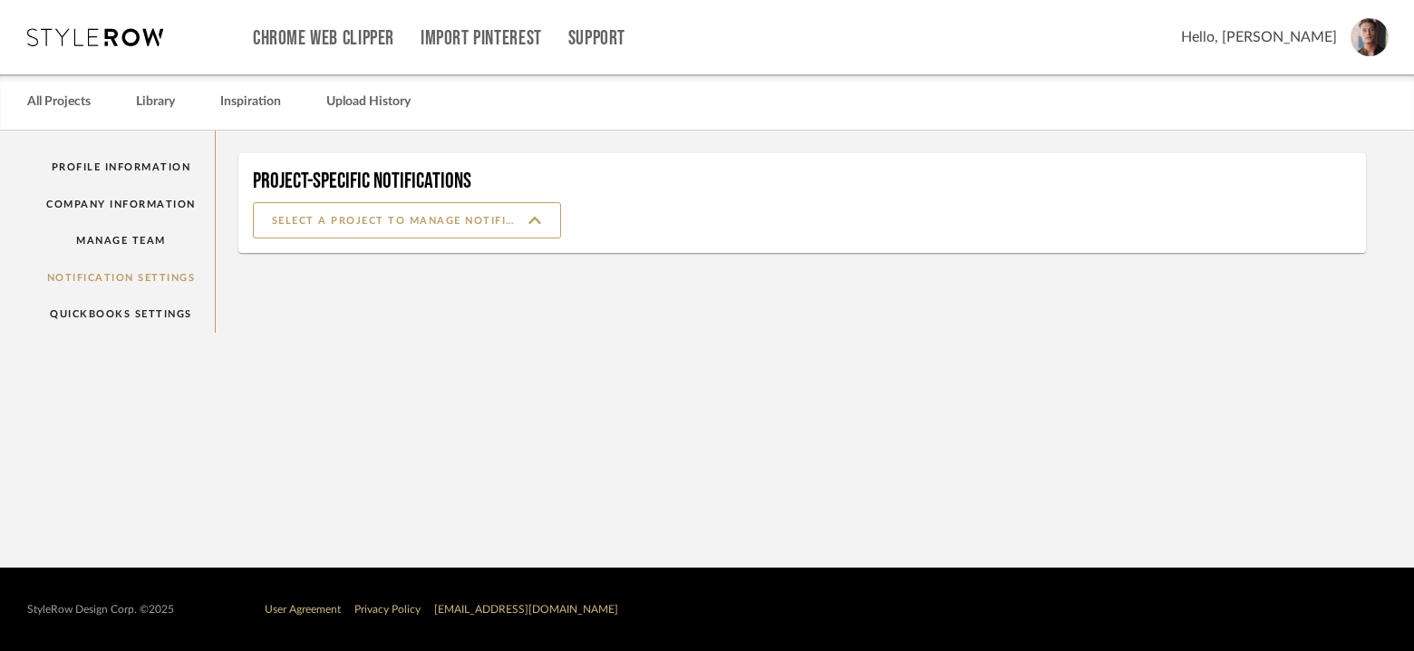
type input "1812 Bel Air Rd"
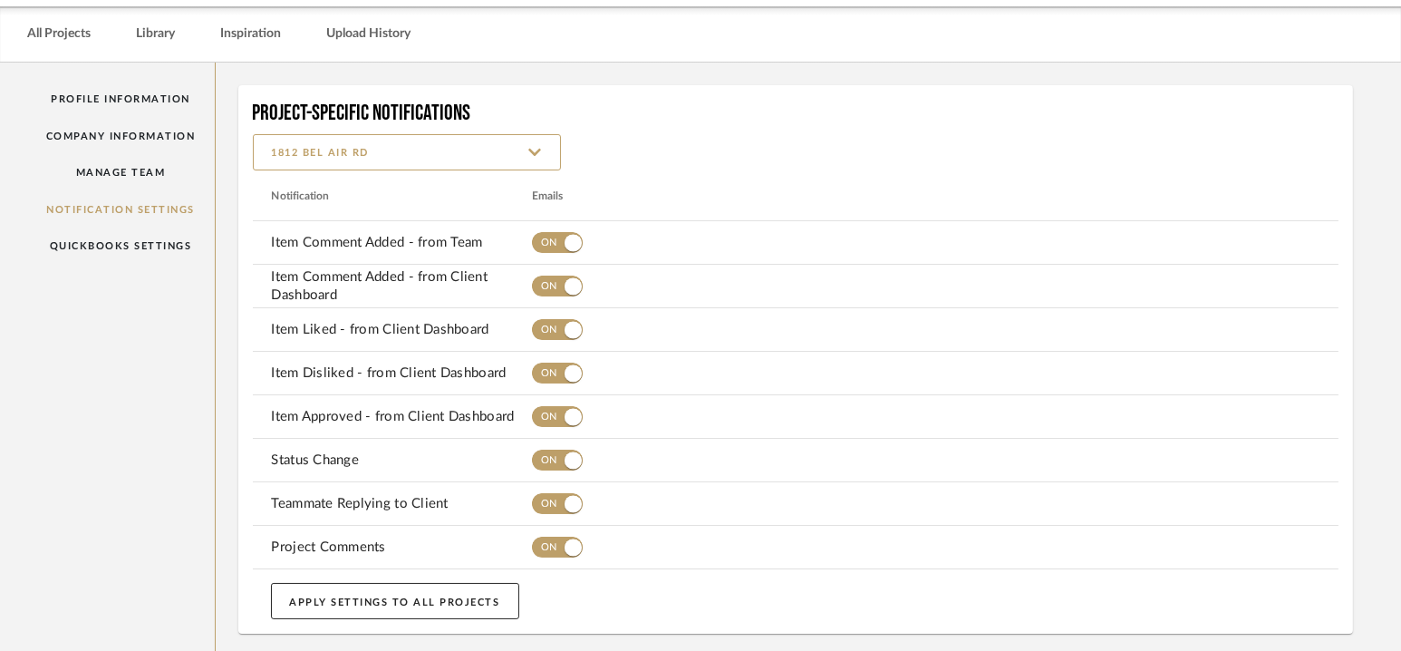
scroll to position [70, 0]
click at [455, 599] on button "APPLY SETTINGS TO ALL PROJECTS" at bounding box center [395, 599] width 248 height 36
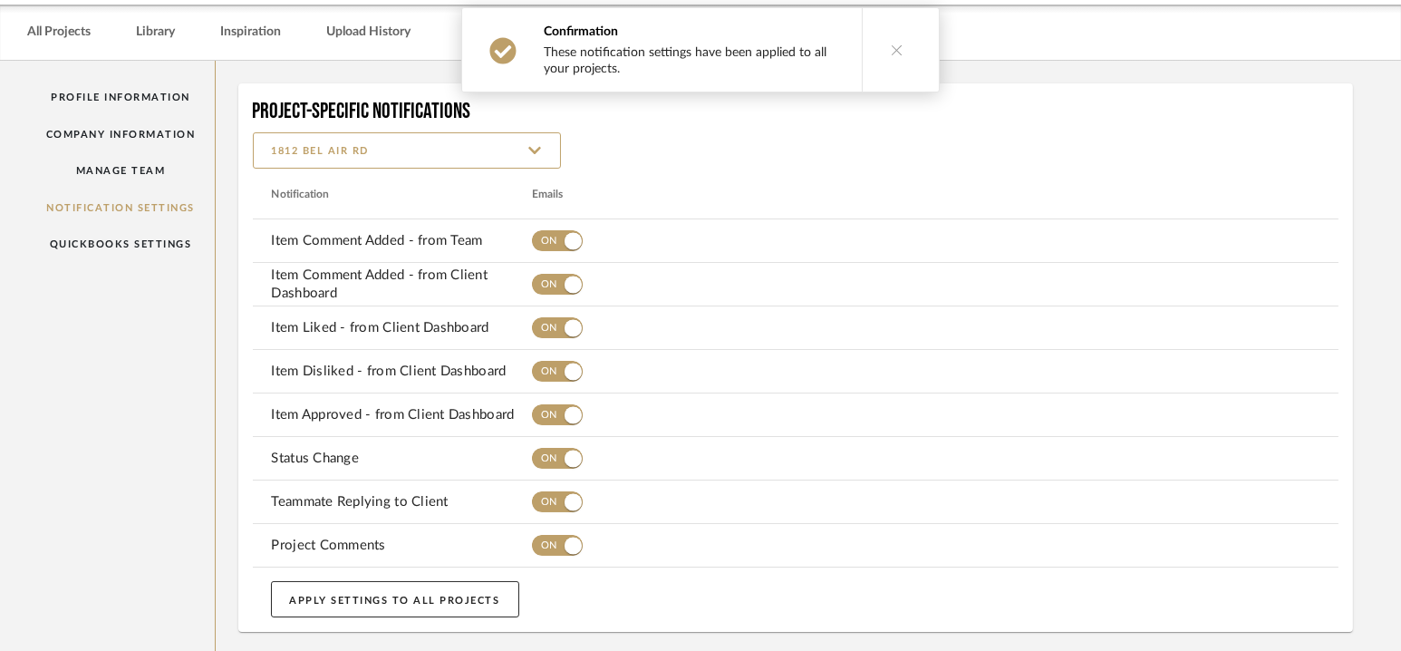
click at [891, 34] on button at bounding box center [897, 49] width 70 height 83
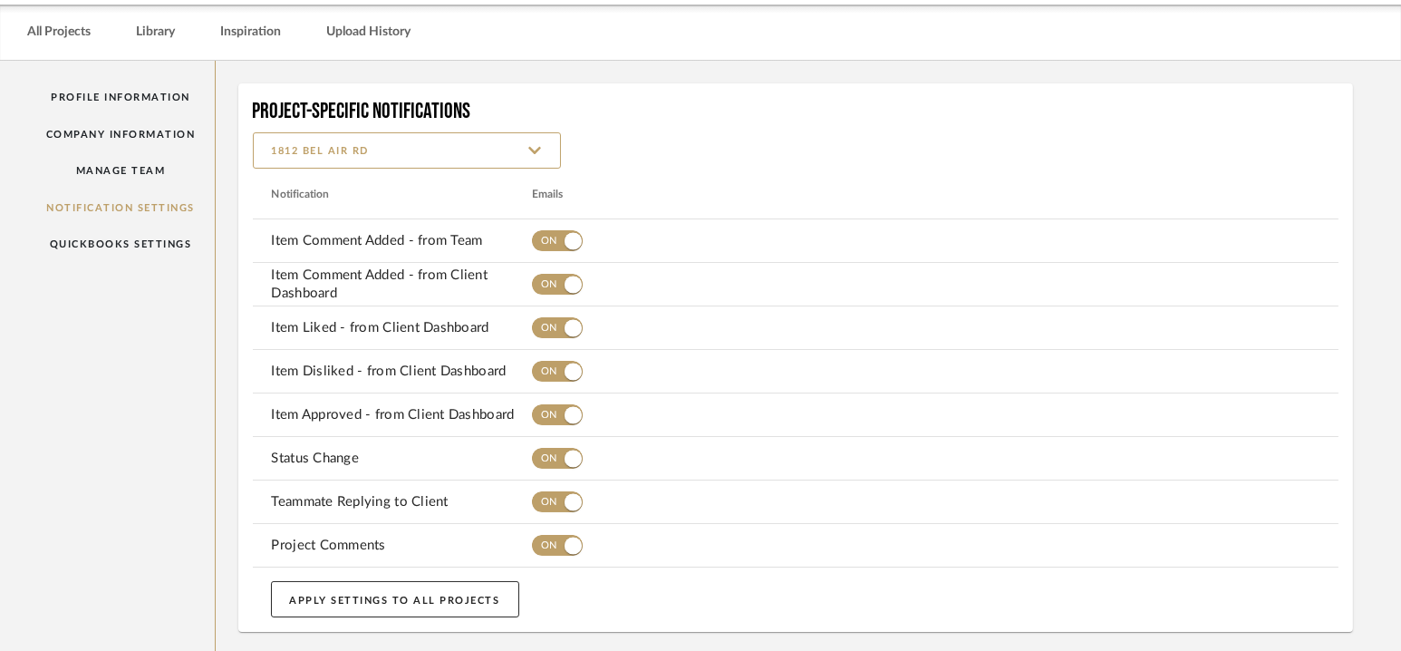
scroll to position [0, 0]
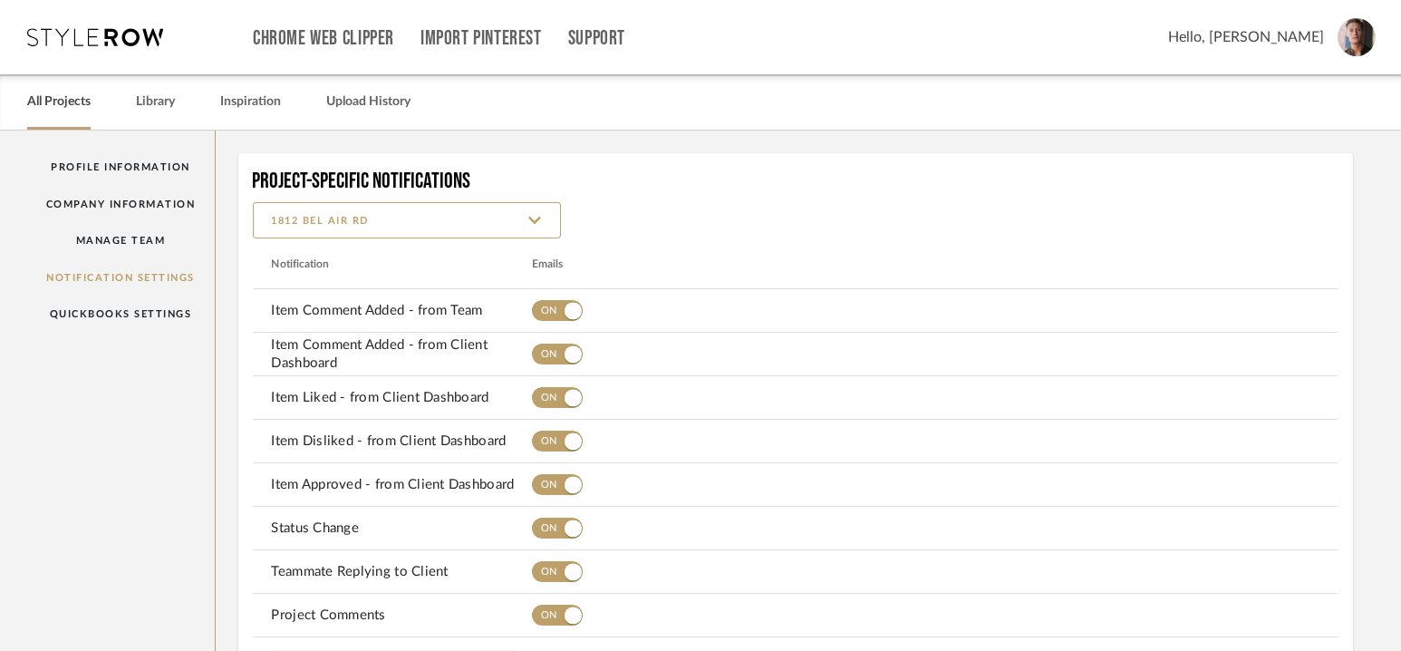
click at [70, 103] on link "All Projects" at bounding box center [58, 102] width 63 height 24
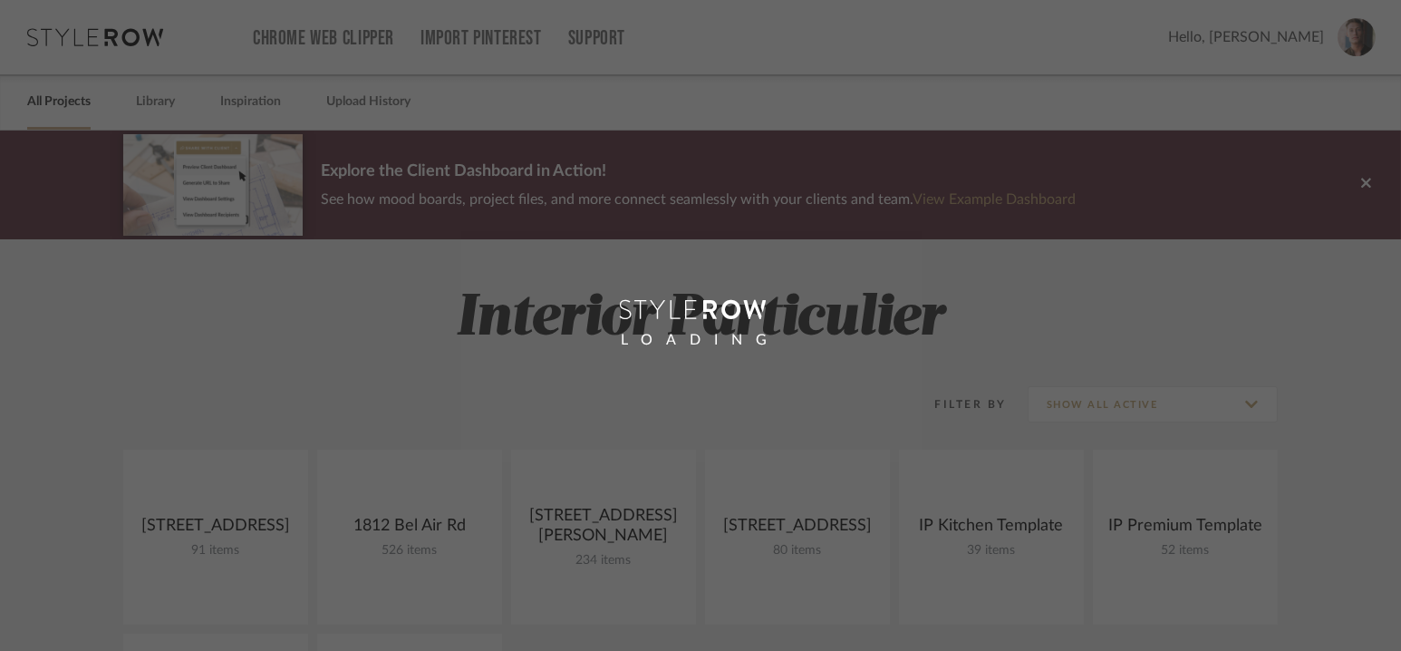
scroll to position [282, 0]
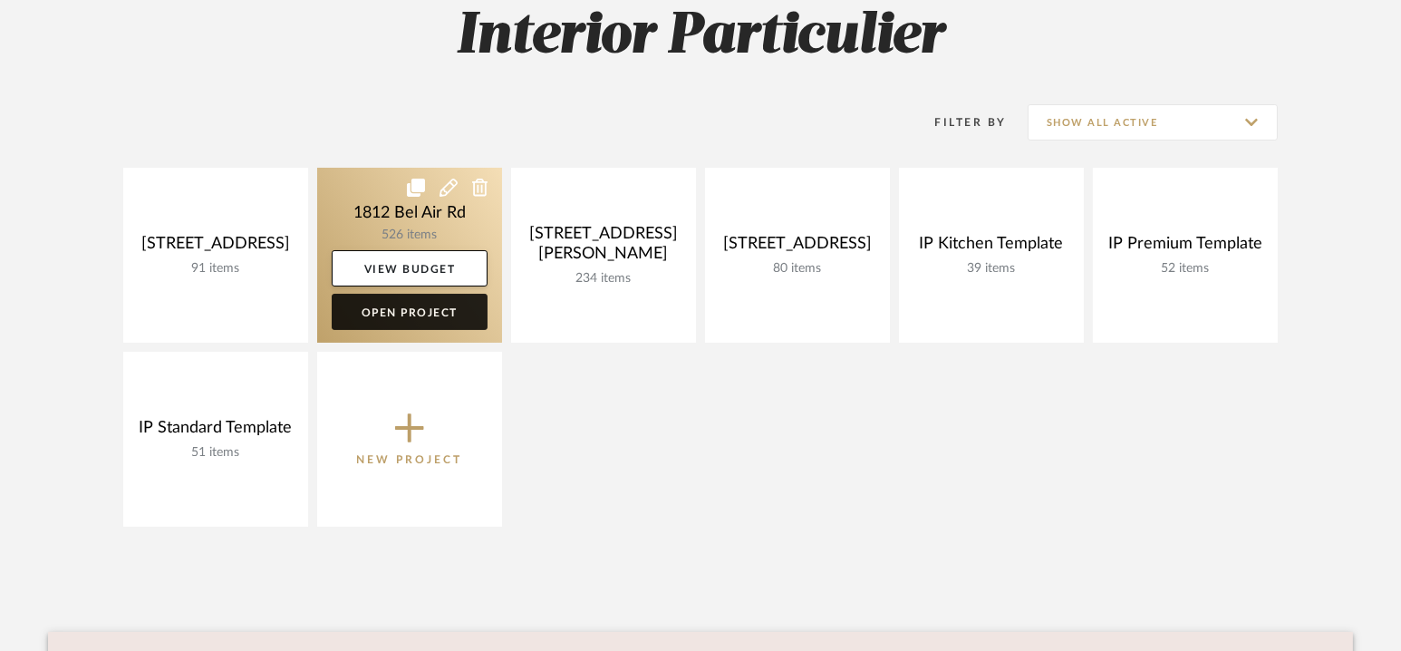
click at [426, 314] on link "Open Project" at bounding box center [410, 312] width 156 height 36
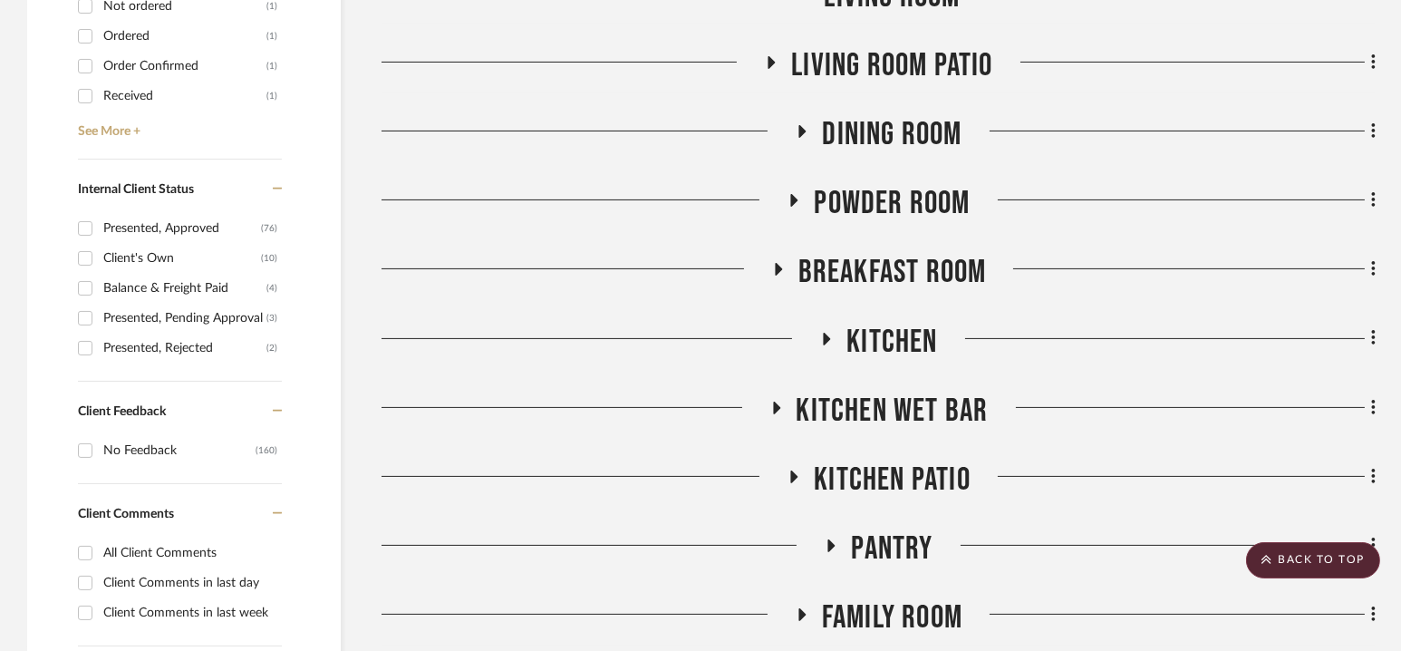
scroll to position [864, 0]
click at [877, 134] on span "Dining Room" at bounding box center [892, 133] width 140 height 39
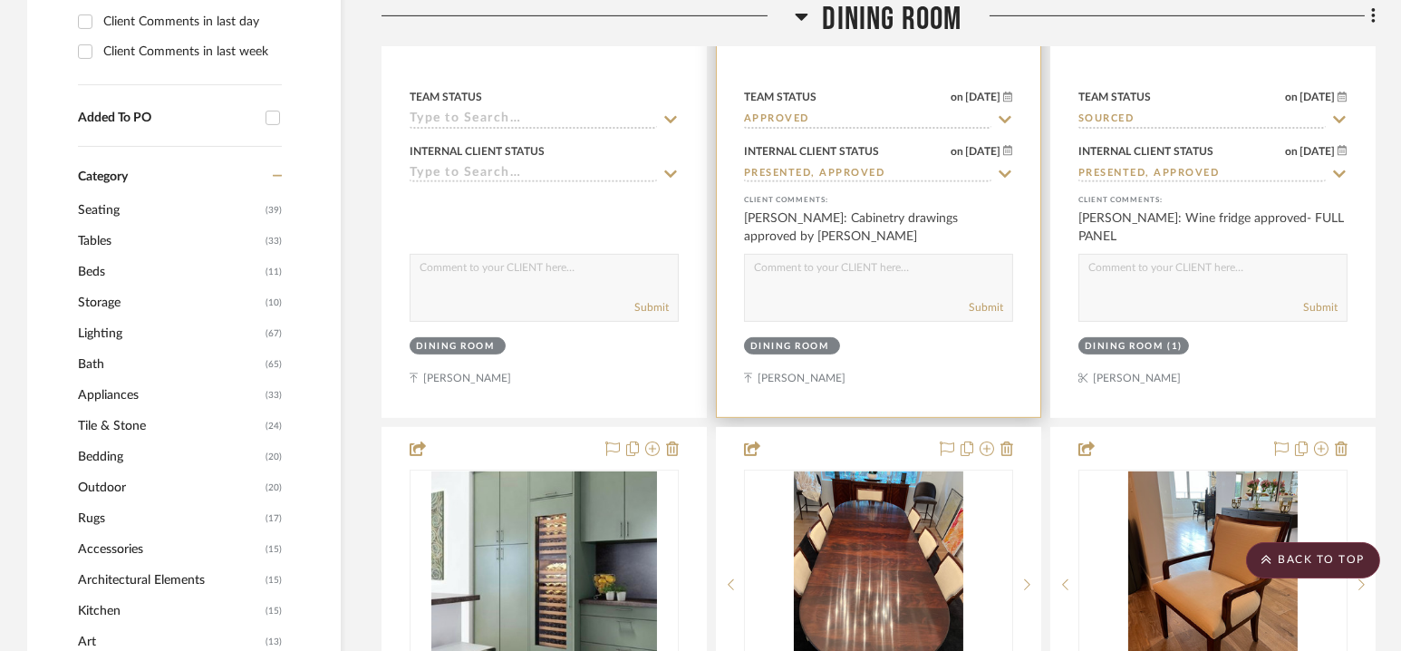
scroll to position [1088, 0]
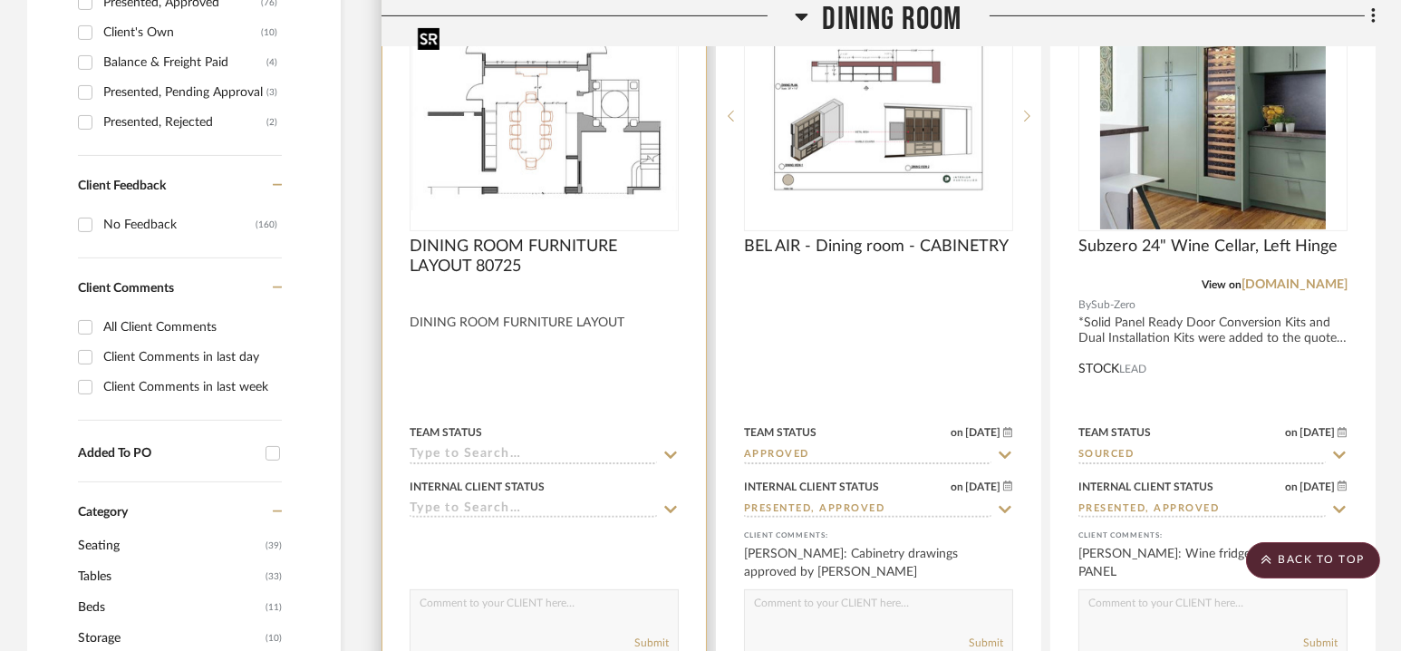
click at [575, 146] on img "0" at bounding box center [544, 117] width 266 height 188
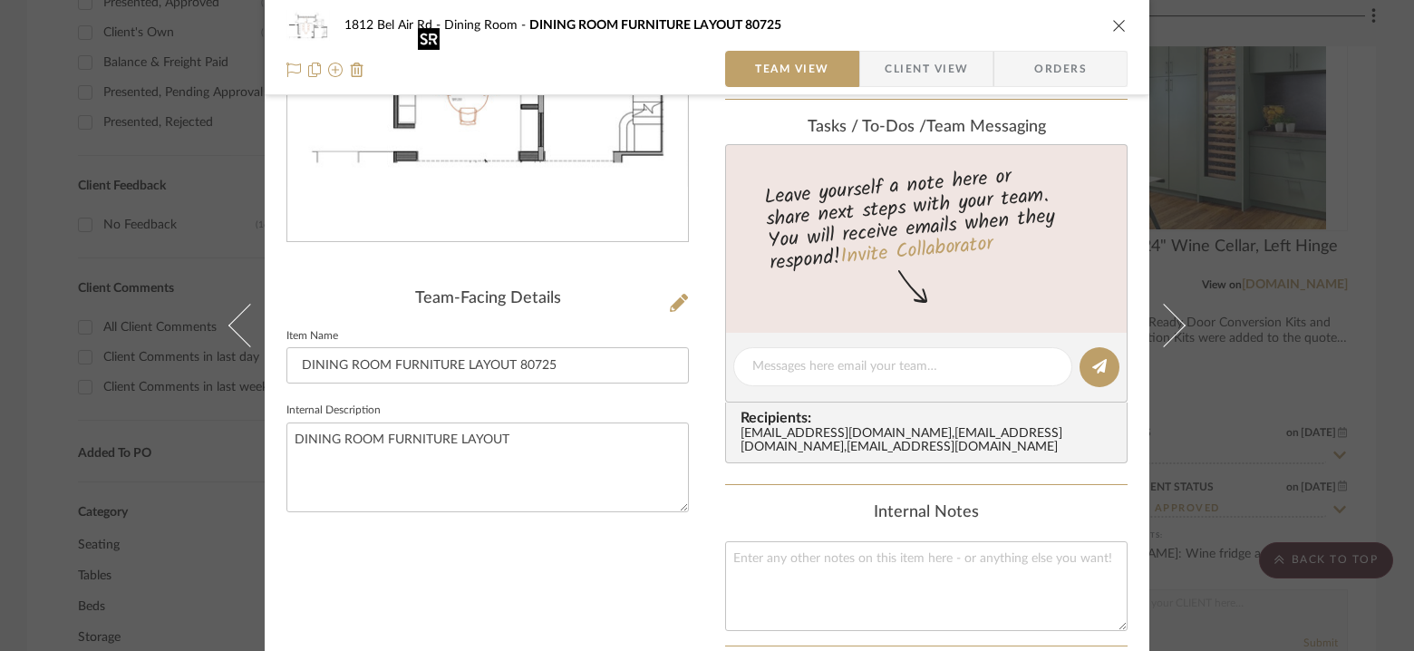
scroll to position [0, 0]
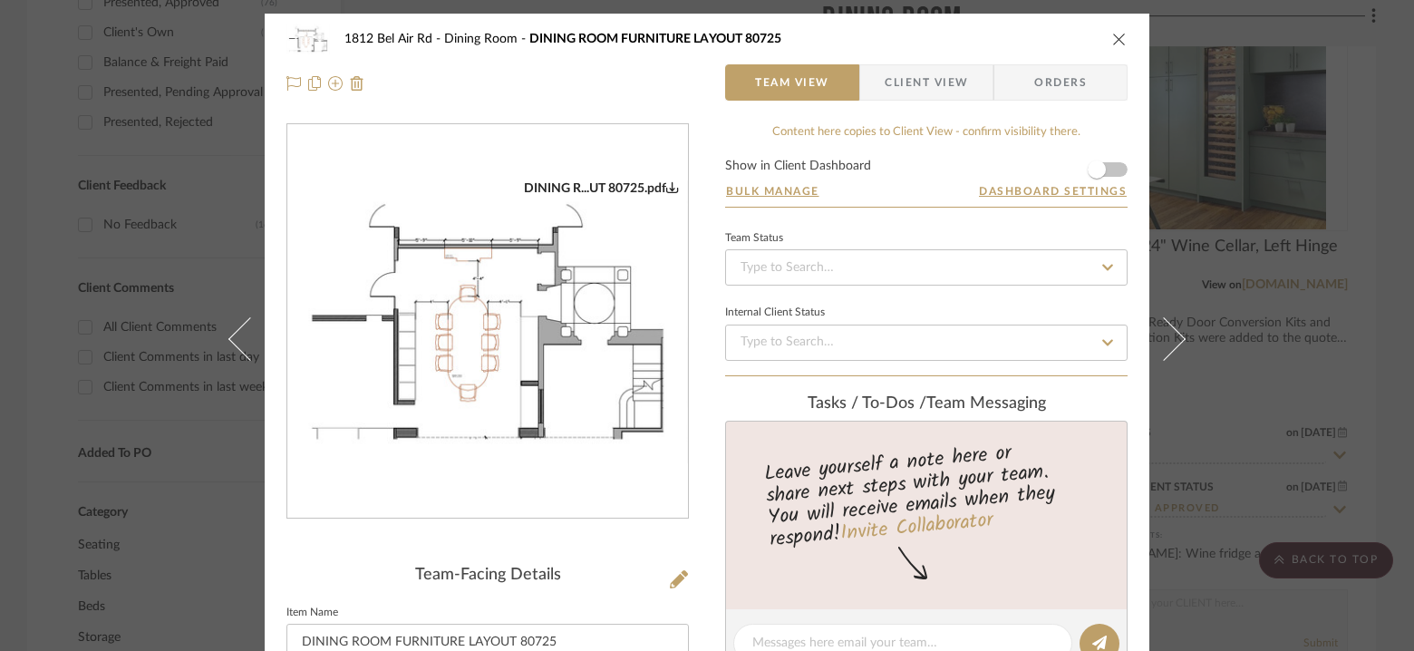
click at [1114, 35] on icon "close" at bounding box center [1119, 39] width 14 height 14
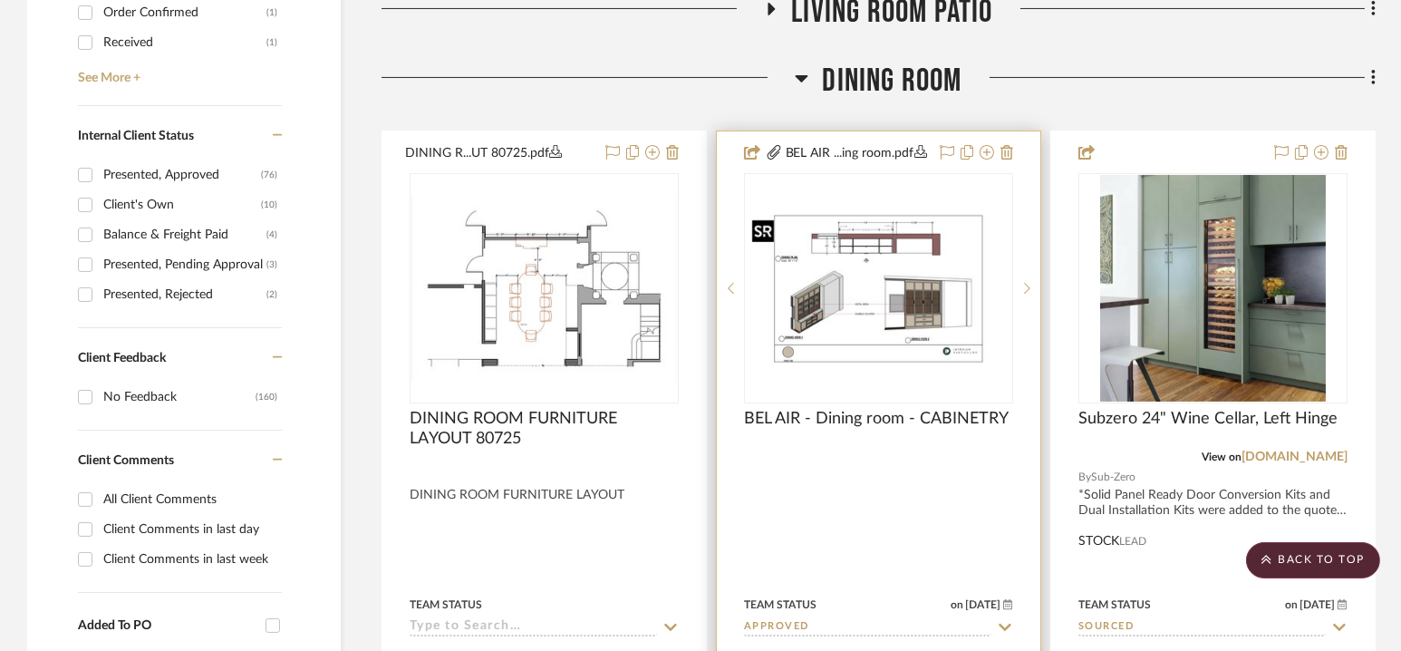
scroll to position [897, 0]
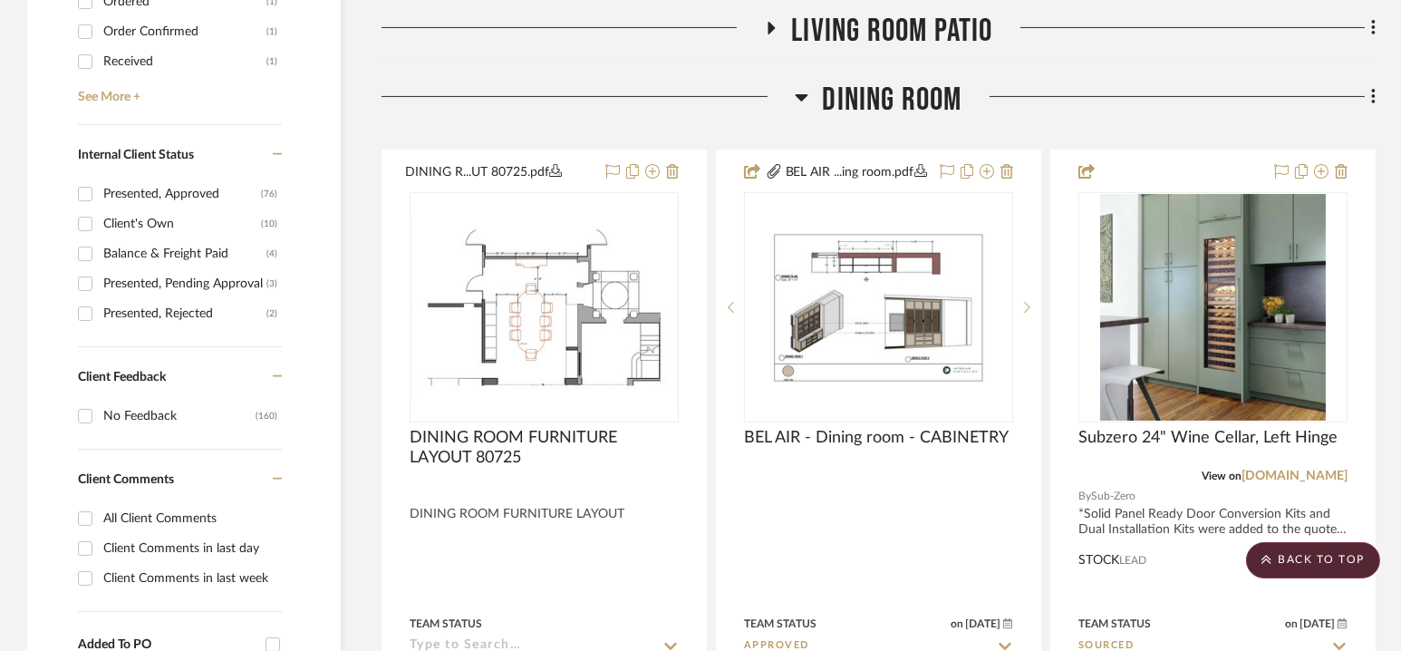
click at [875, 92] on span "Dining Room" at bounding box center [892, 100] width 140 height 39
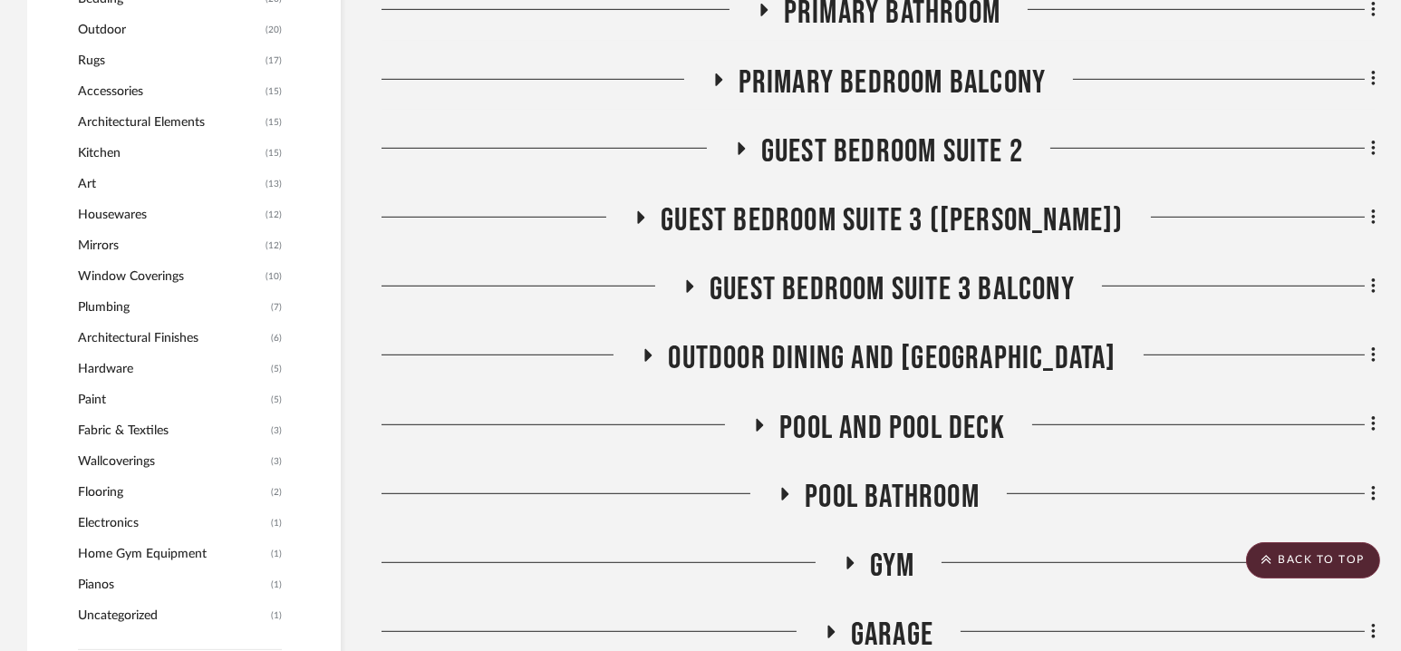
scroll to position [1905, 0]
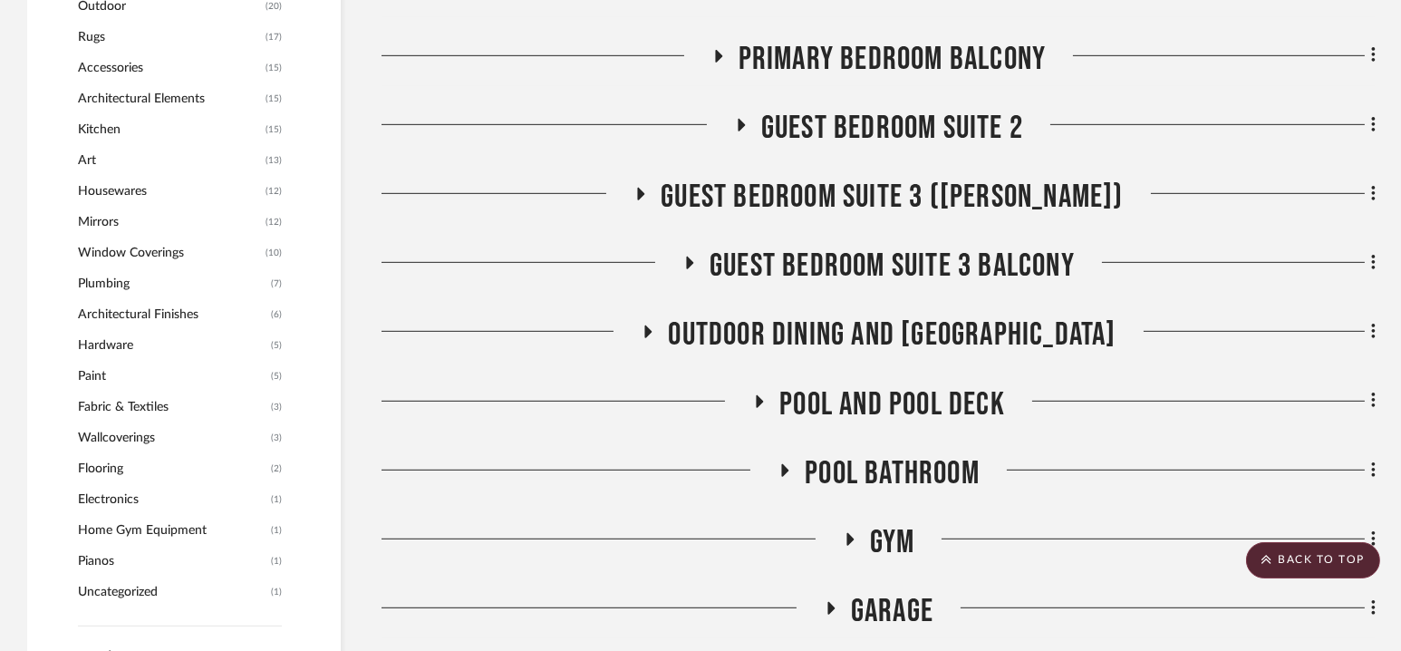
click at [884, 477] on span "Pool Bathroom" at bounding box center [892, 473] width 175 height 39
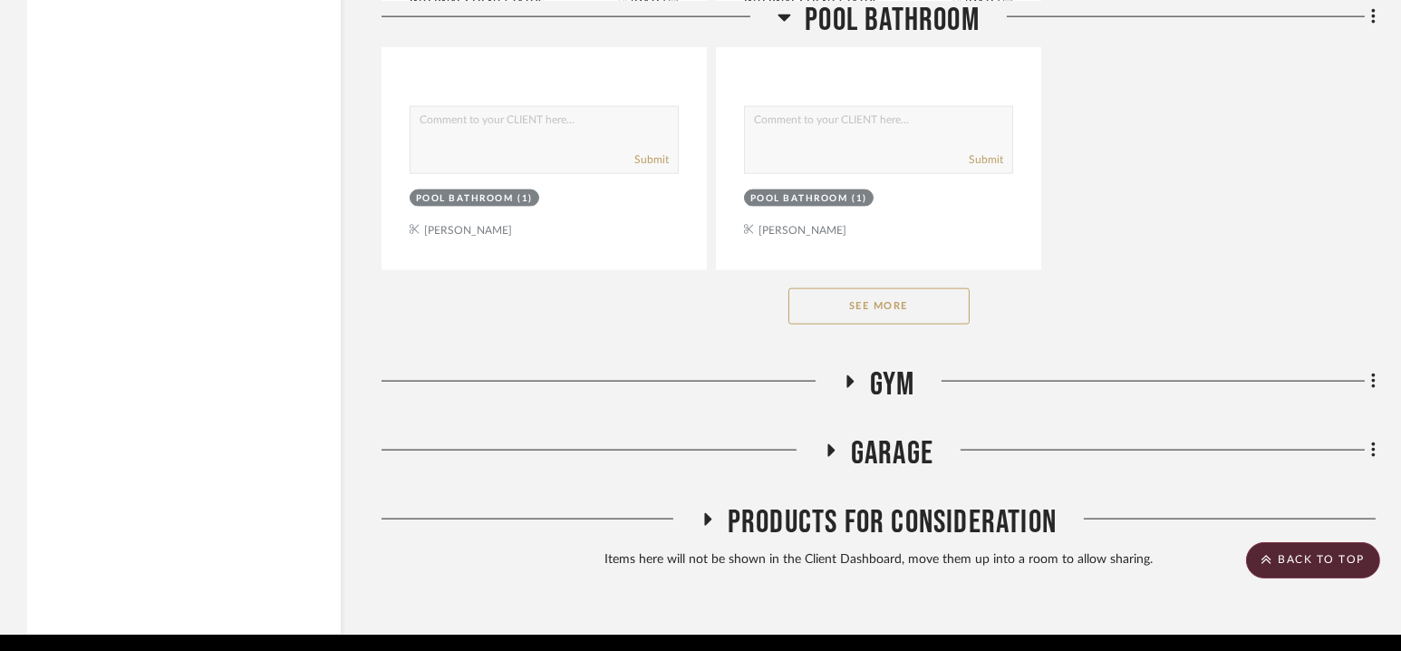
scroll to position [4634, 0]
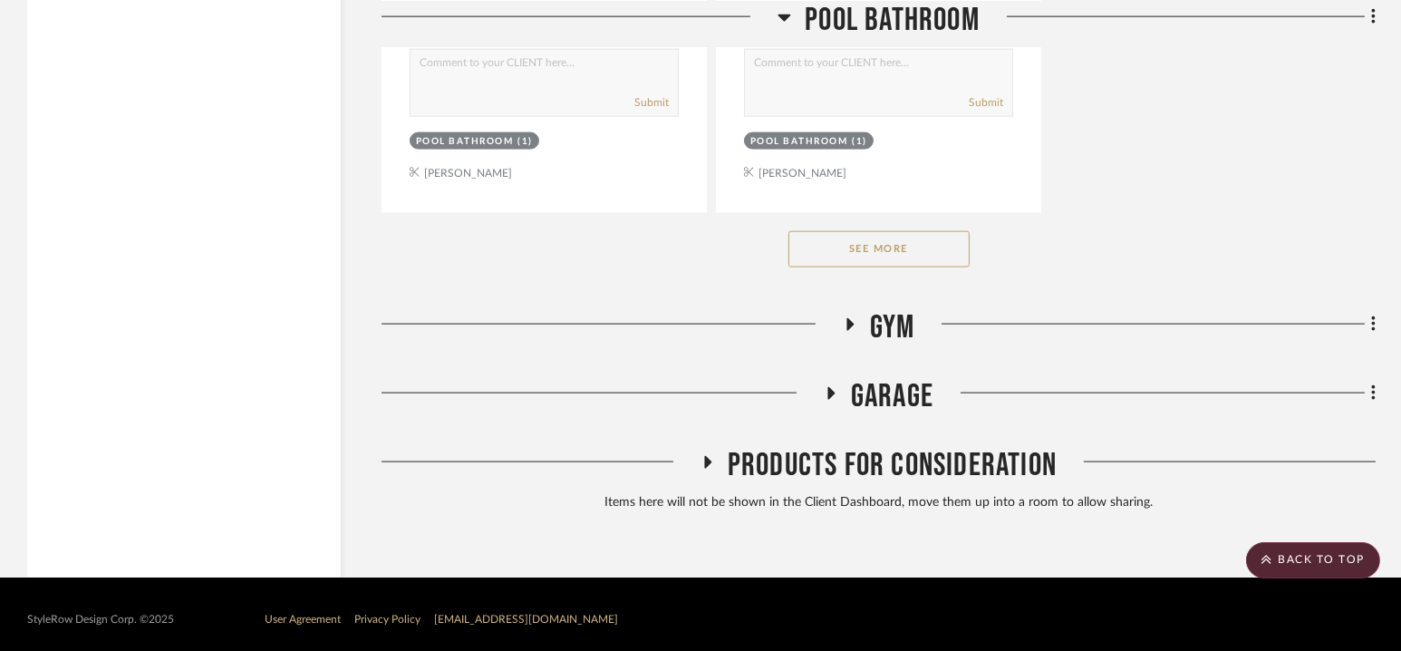
click at [881, 242] on button "See More" at bounding box center [878, 249] width 181 height 36
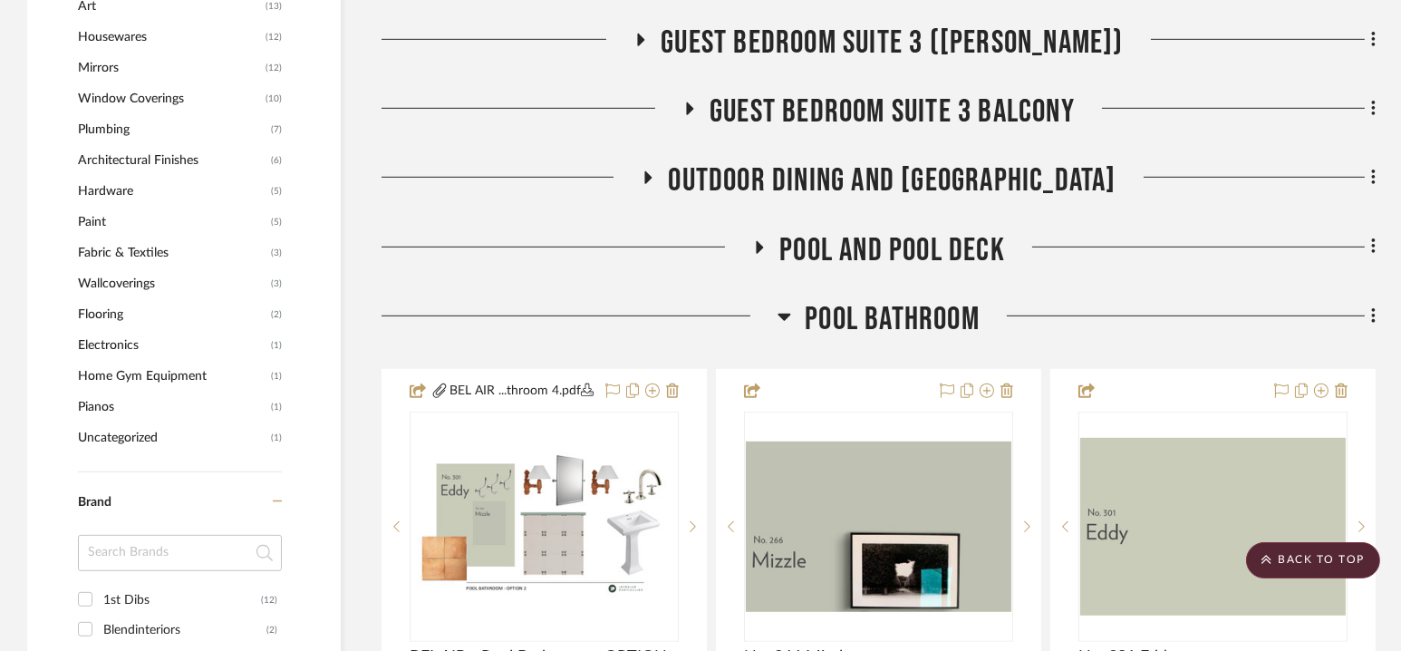
scroll to position [1950, 0]
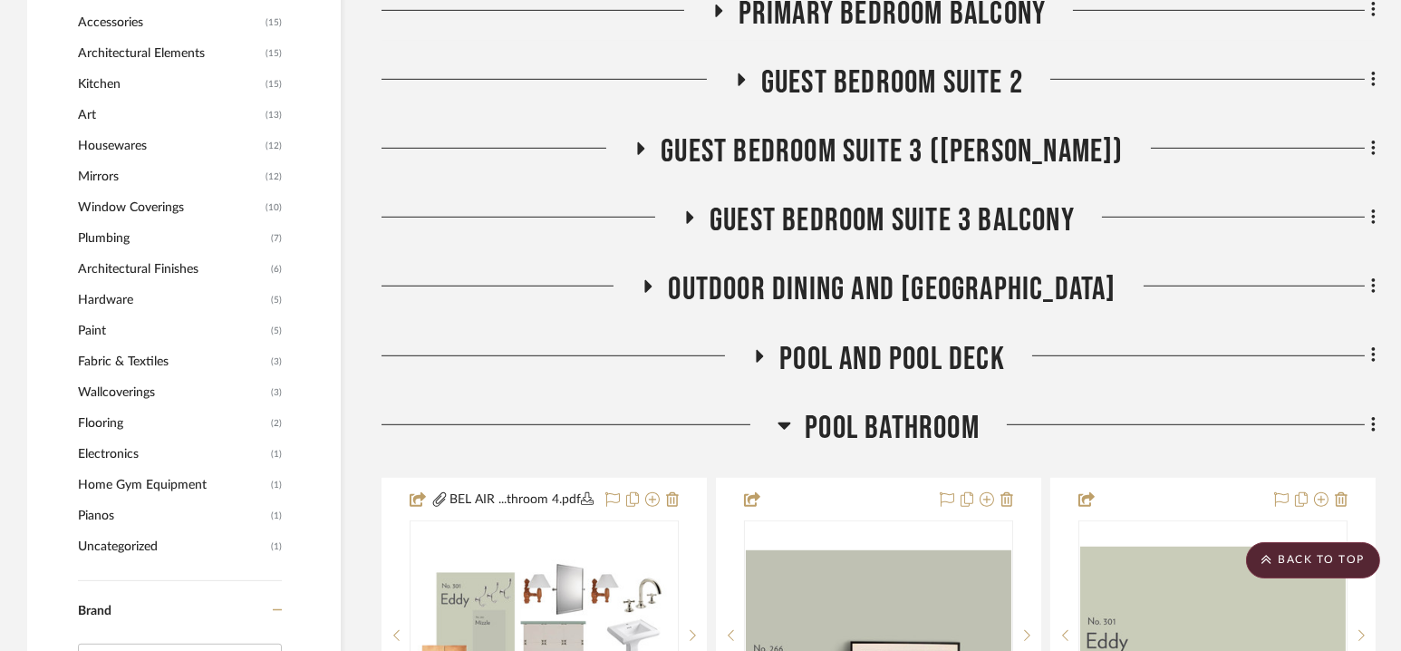
click at [877, 434] on span "Pool Bathroom" at bounding box center [892, 428] width 175 height 39
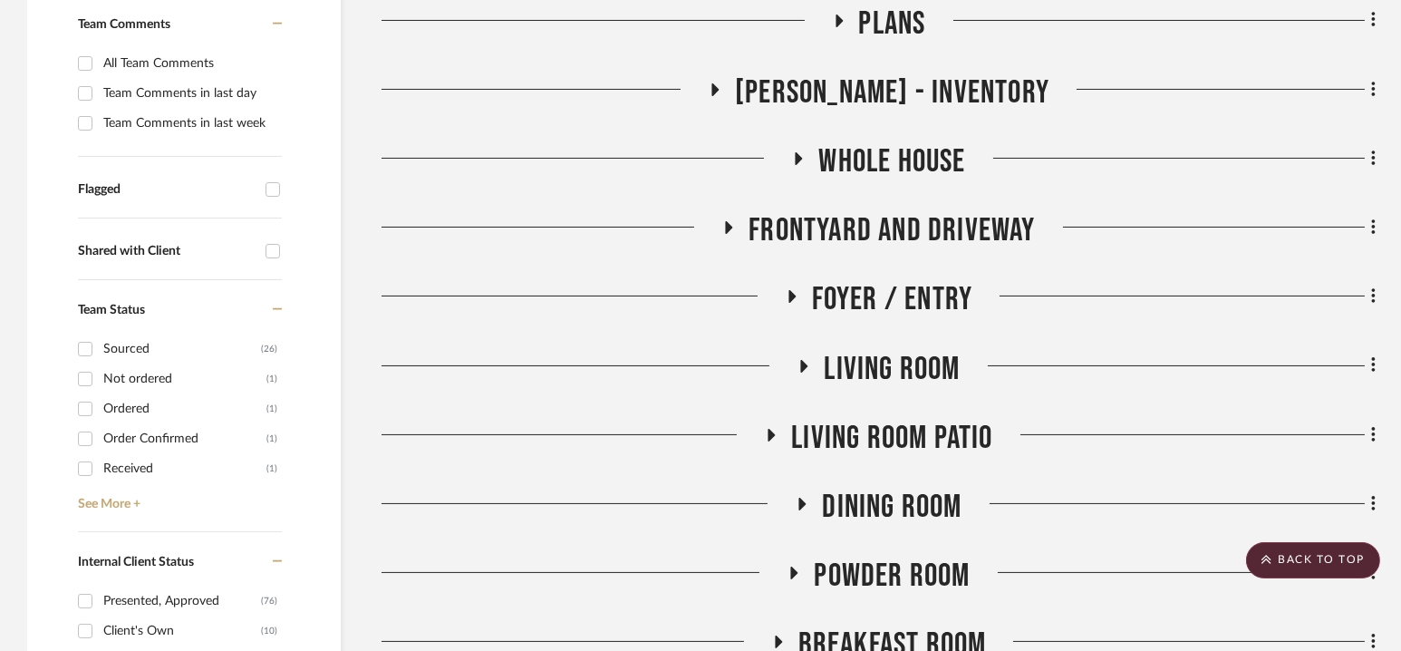
scroll to position [0, 0]
